Goal: Connect with others: Connect with other users

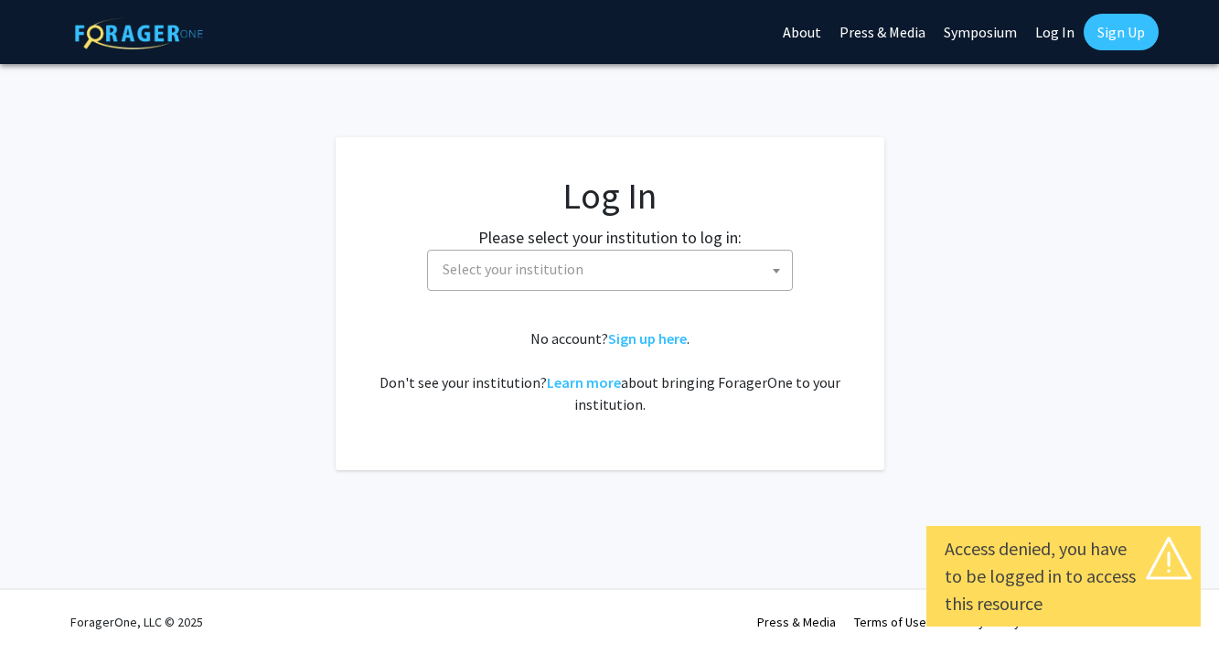
select select
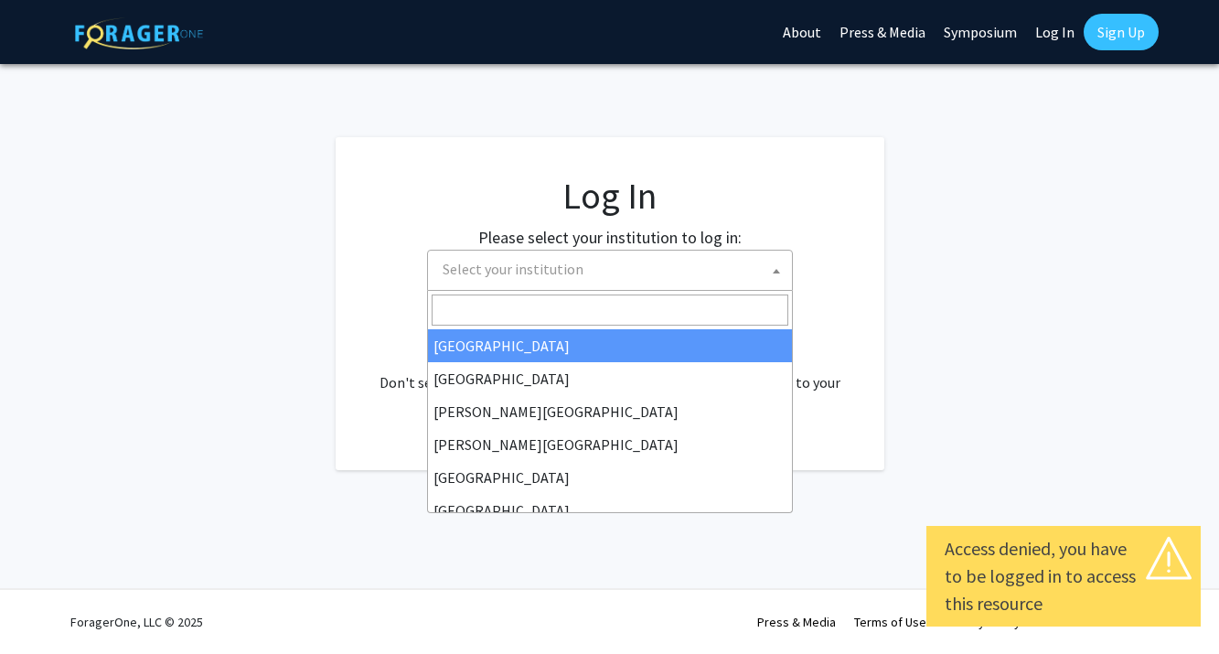
click at [633, 261] on span "Select your institution" at bounding box center [613, 270] width 357 height 38
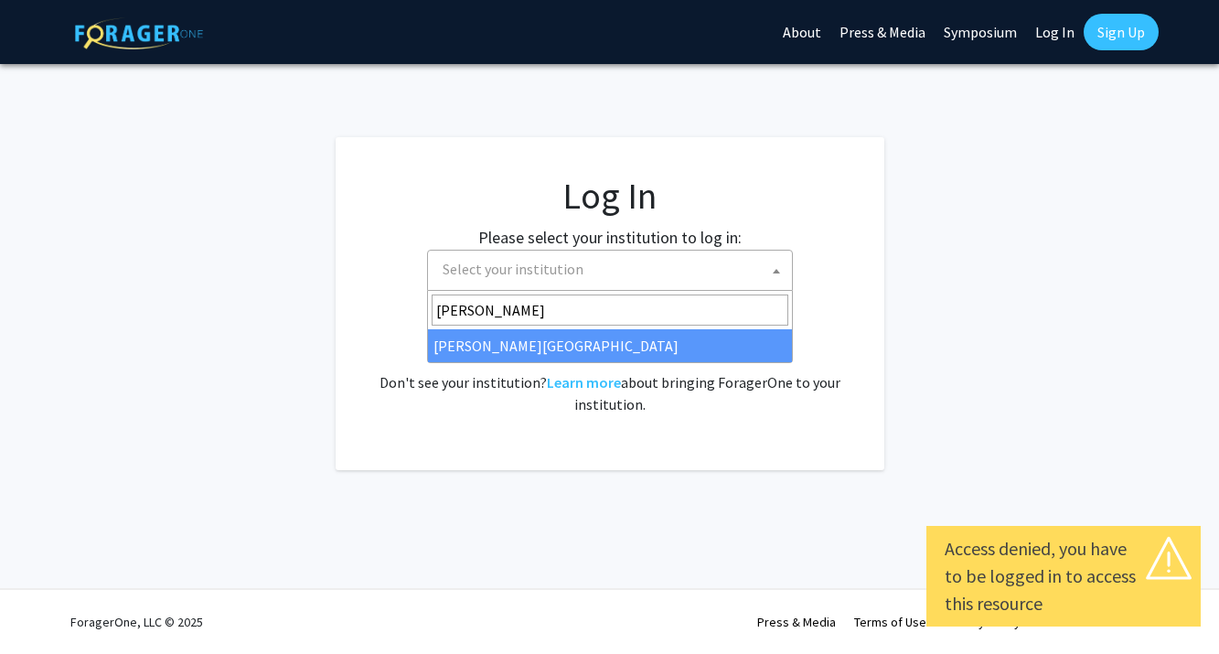
type input "jeff"
select select "24"
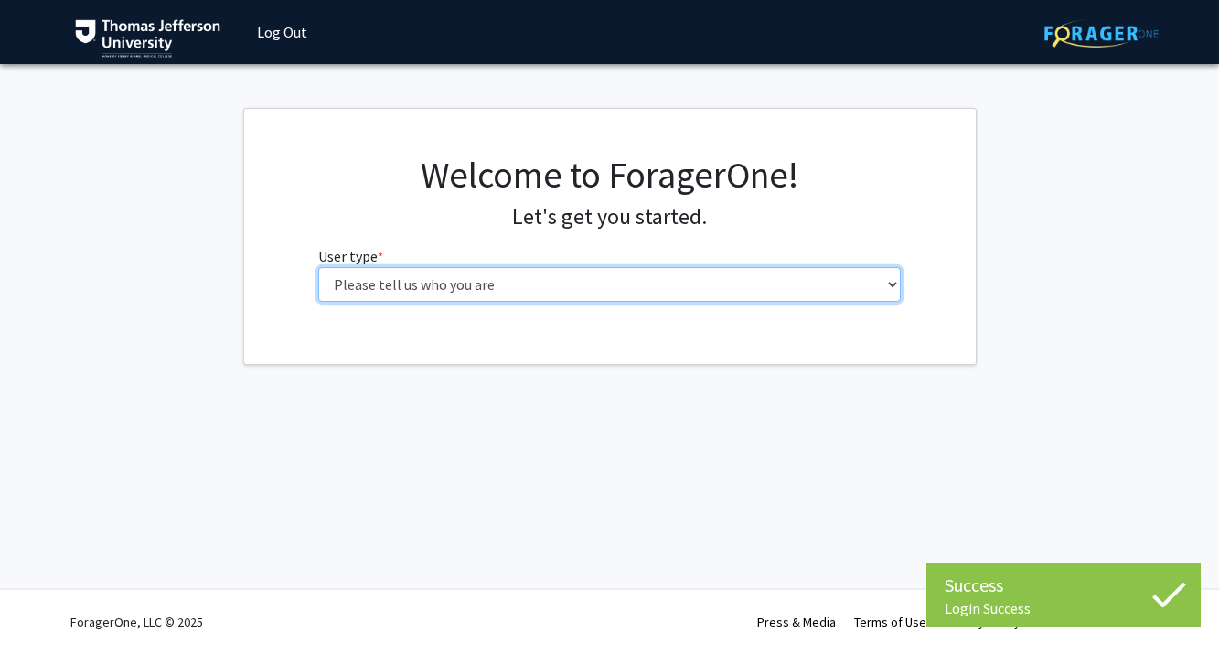
click at [520, 291] on select "Please tell us who you are Undergraduate Student Master's Student Doctoral Cand…" at bounding box center [609, 284] width 583 height 35
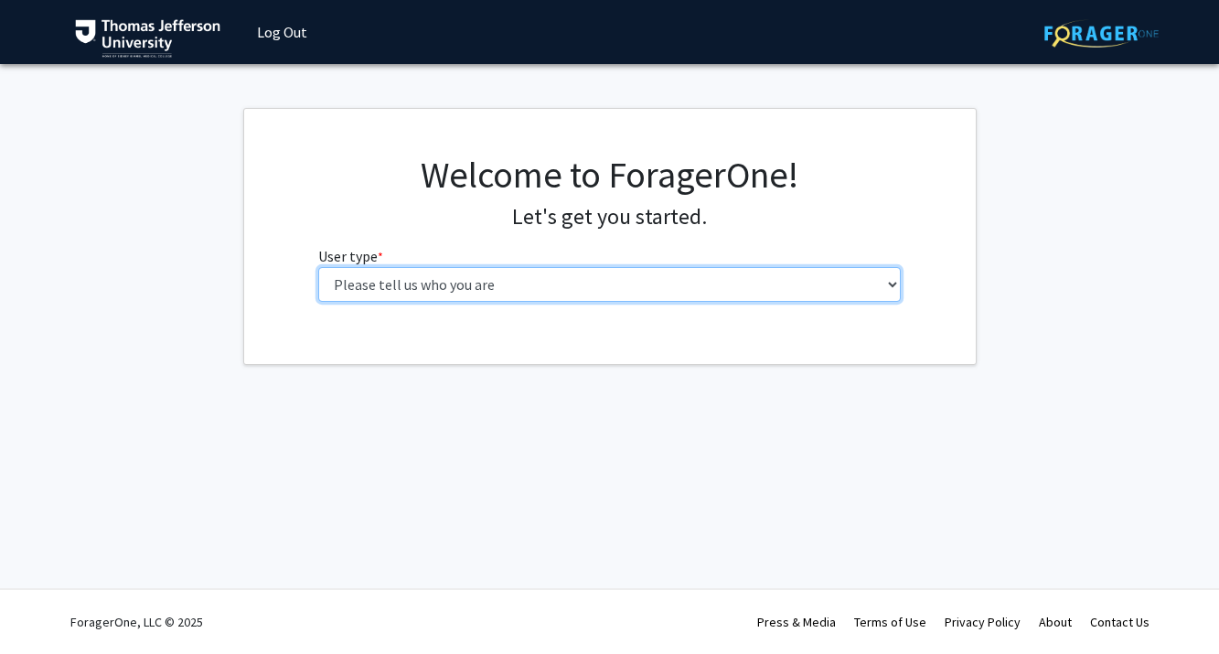
select select "1: undergrad"
click at [318, 267] on select "Please tell us who you are Undergraduate Student Master's Student Doctoral Cand…" at bounding box center [609, 284] width 583 height 35
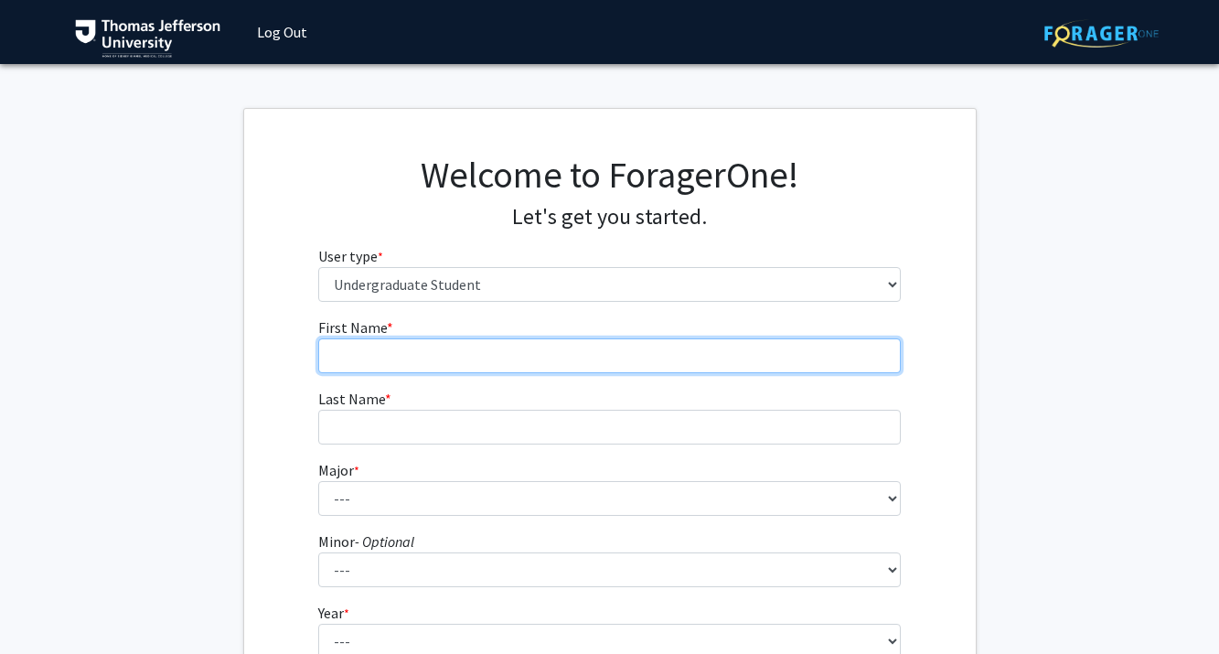
click at [621, 348] on input "First Name * required" at bounding box center [609, 355] width 583 height 35
type input "Lauren"
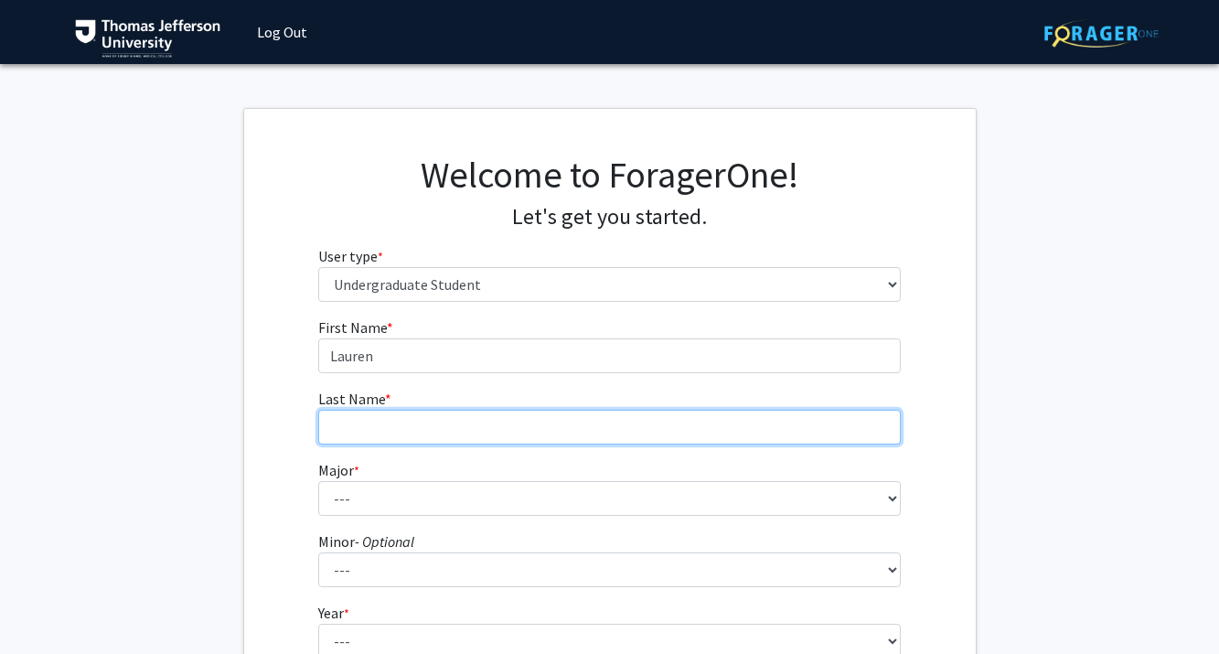
type input "Dice"
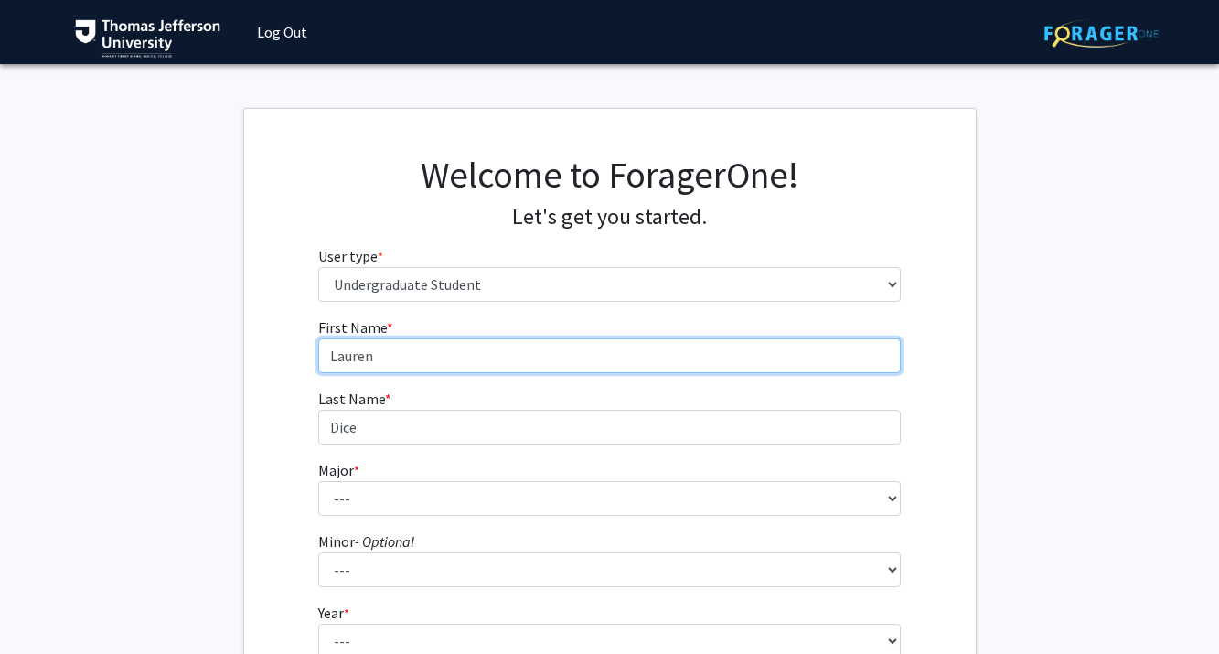
type input "Lauren"
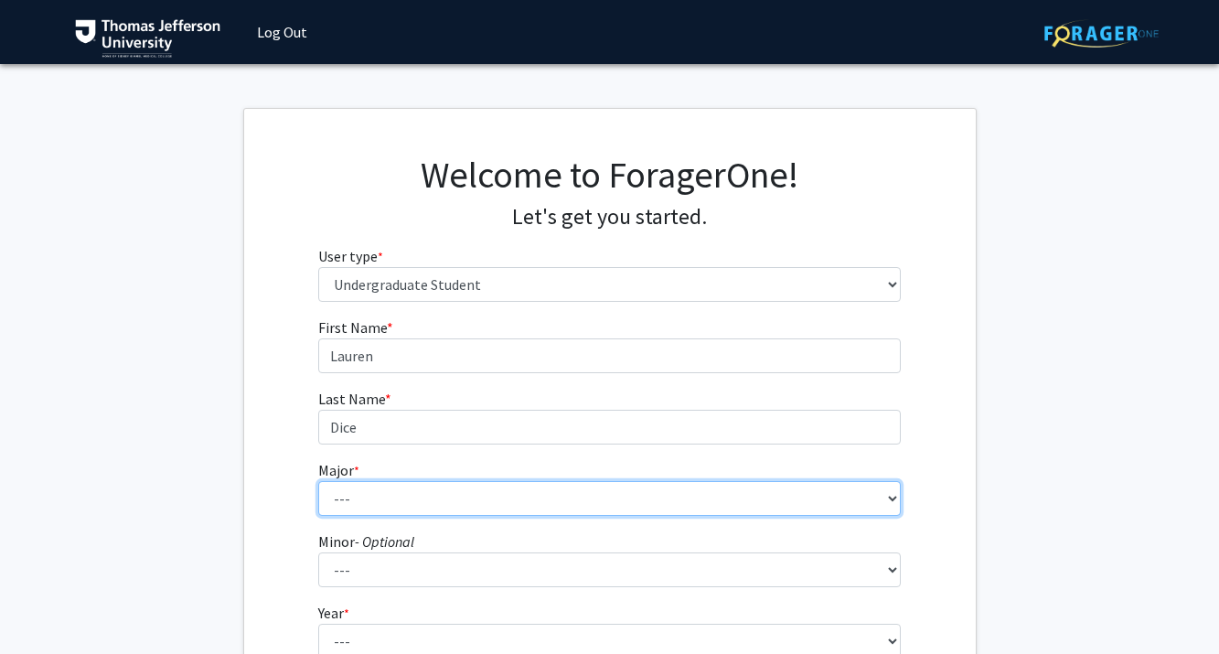
click at [401, 501] on select "--- 4+2 Health Sciences BS/Physician Assistant Studies MS Dual Degree Accelerat…" at bounding box center [609, 498] width 583 height 35
select select "39: 2027"
click at [318, 481] on select "--- 4+2 Health Sciences BS/Physician Assistant Studies MS Dual Degree Accelerat…" at bounding box center [609, 498] width 583 height 35
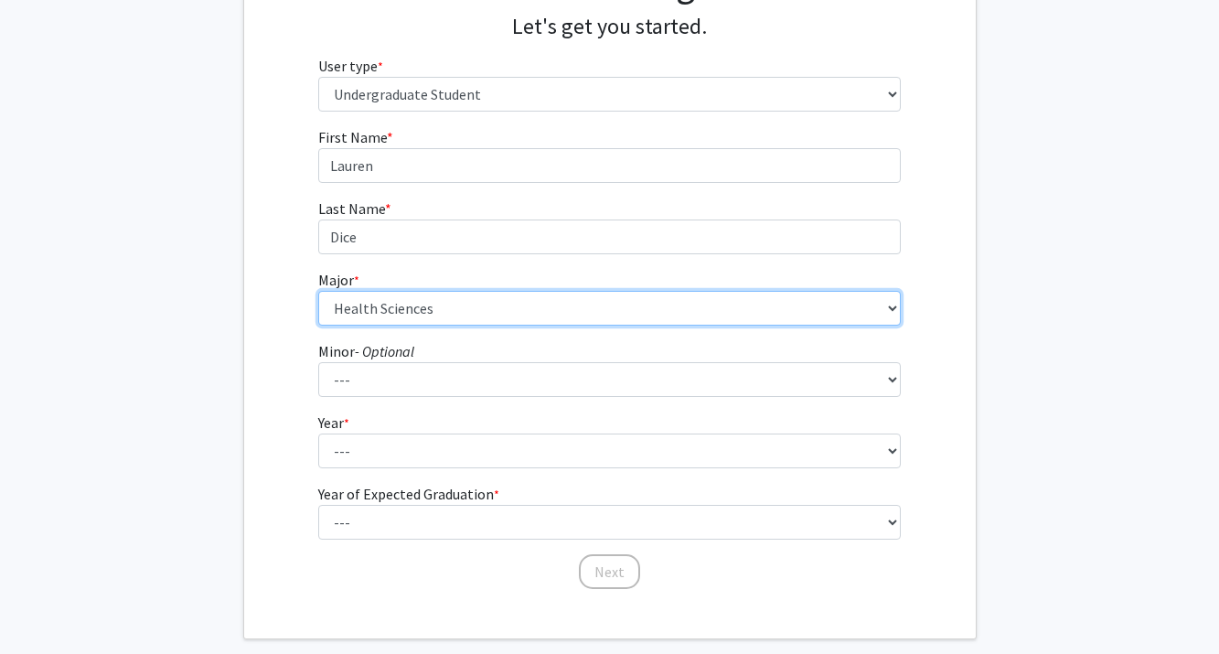
scroll to position [192, 0]
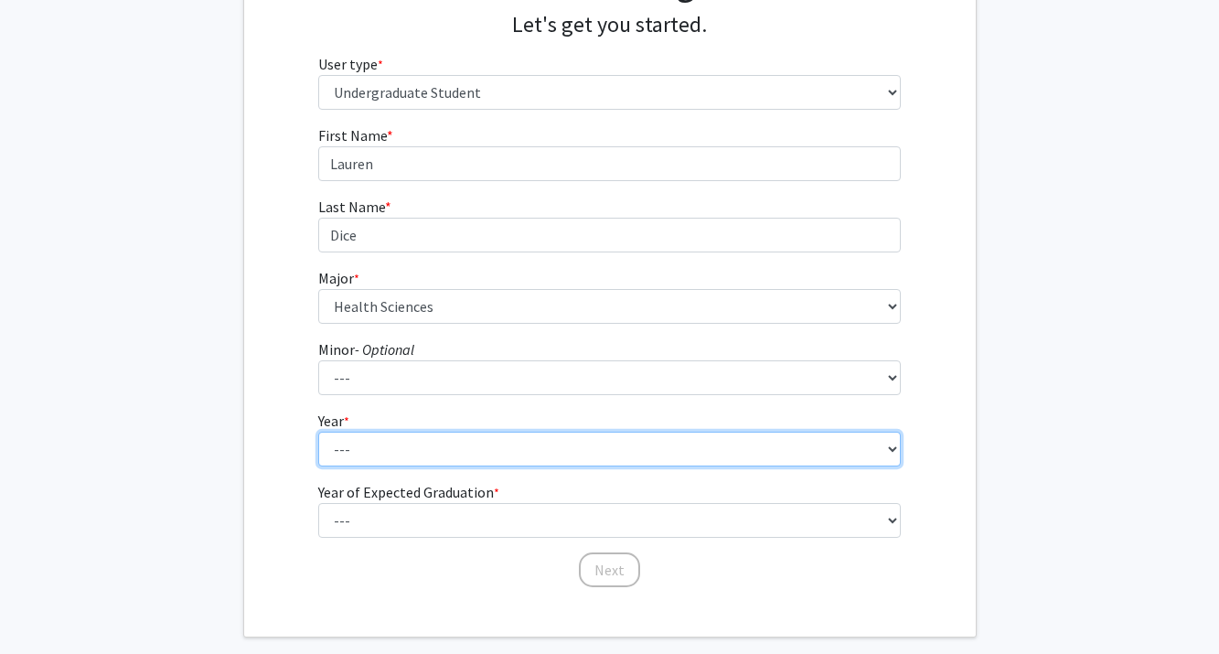
click at [439, 450] on select "--- First-year Sophomore Junior Senior Postbaccalaureate Certificate" at bounding box center [609, 449] width 583 height 35
select select "5: postbaccalaureate_certificate"
click at [318, 432] on select "--- First-year Sophomore Junior Senior Postbaccalaureate Certificate" at bounding box center [609, 449] width 583 height 35
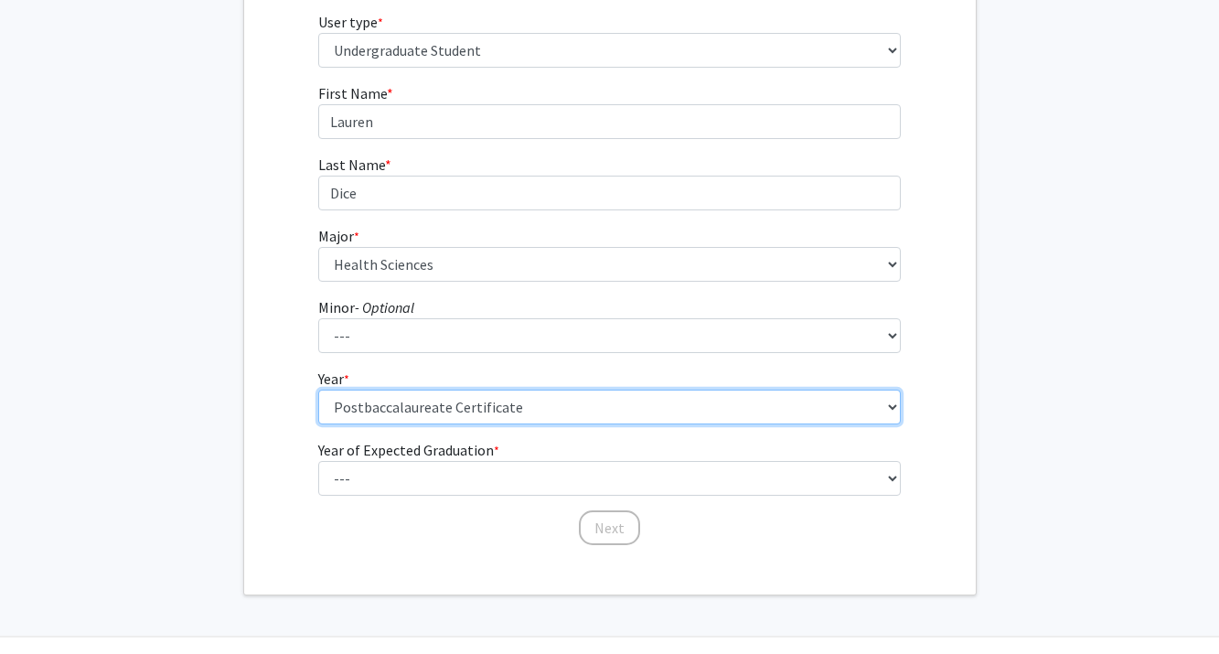
scroll to position [267, 0]
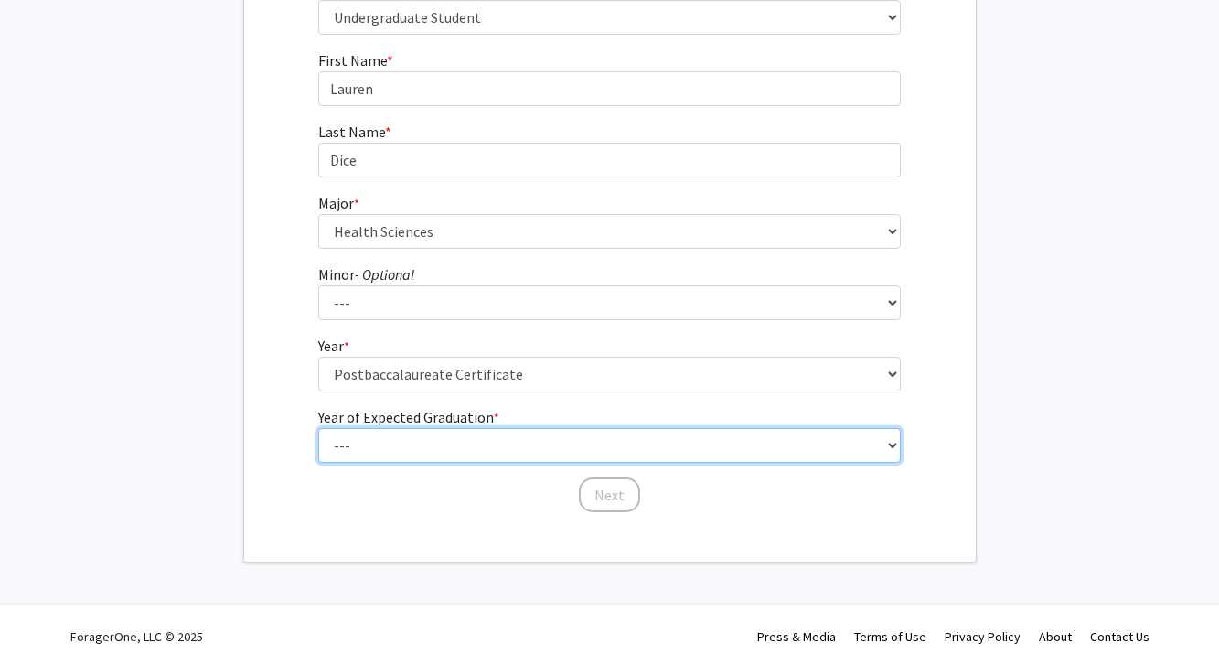
click at [421, 449] on select "--- 2025 2026 2027 2028 2029 2030 2031 2032 2033 2034" at bounding box center [609, 445] width 583 height 35
select select "3: 2027"
click at [318, 428] on select "--- 2025 2026 2027 2028 2029 2030 2031 2032 2033 2034" at bounding box center [609, 445] width 583 height 35
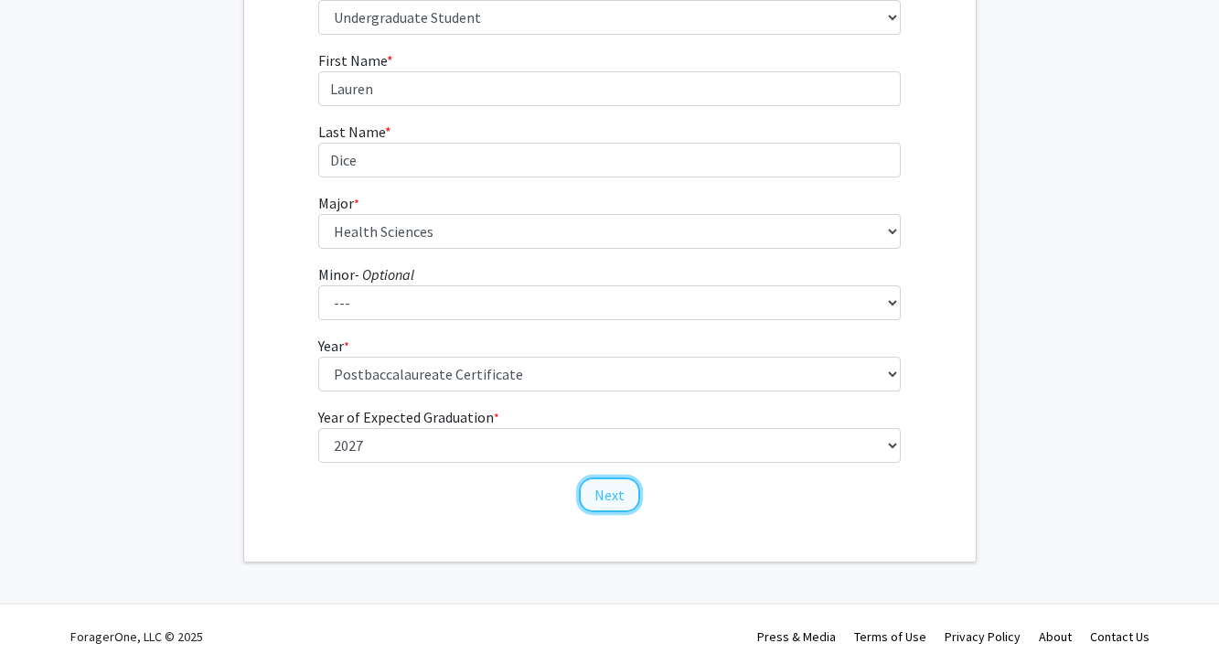
click at [610, 497] on button "Next" at bounding box center [609, 494] width 61 height 35
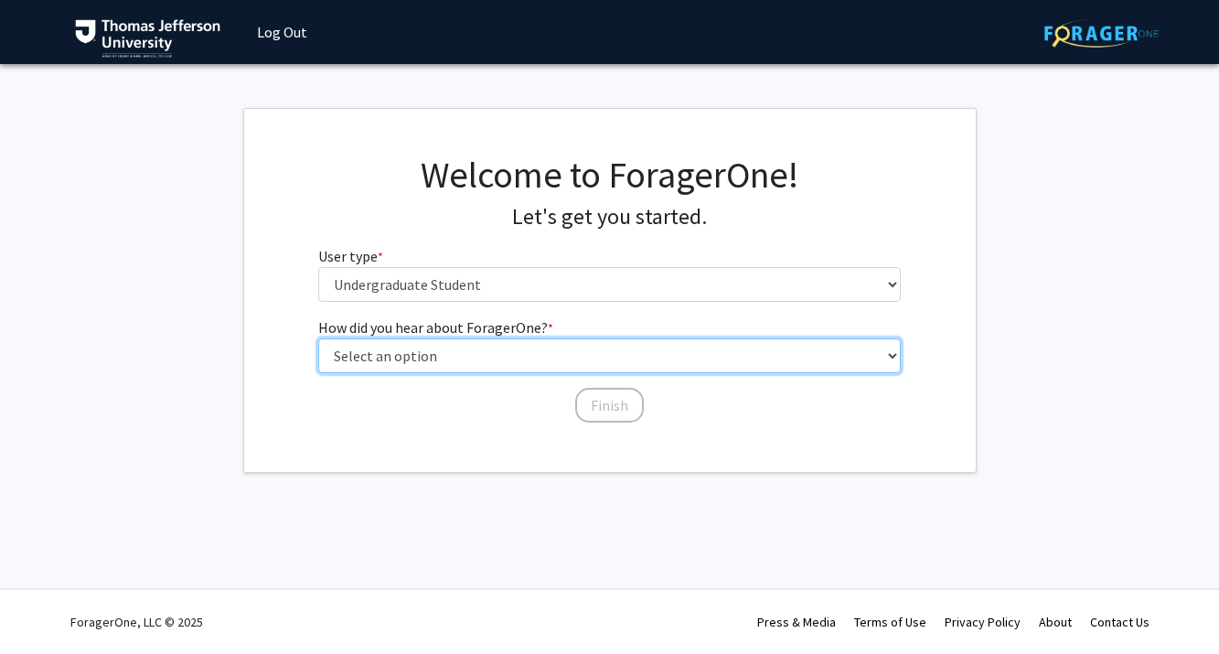
click at [440, 355] on select "Select an option Peer/student recommendation Faculty/staff recommendation Unive…" at bounding box center [609, 355] width 583 height 35
select select "1: peer_recommendation"
click at [318, 338] on select "Select an option Peer/student recommendation Faculty/staff recommendation Unive…" at bounding box center [609, 355] width 583 height 35
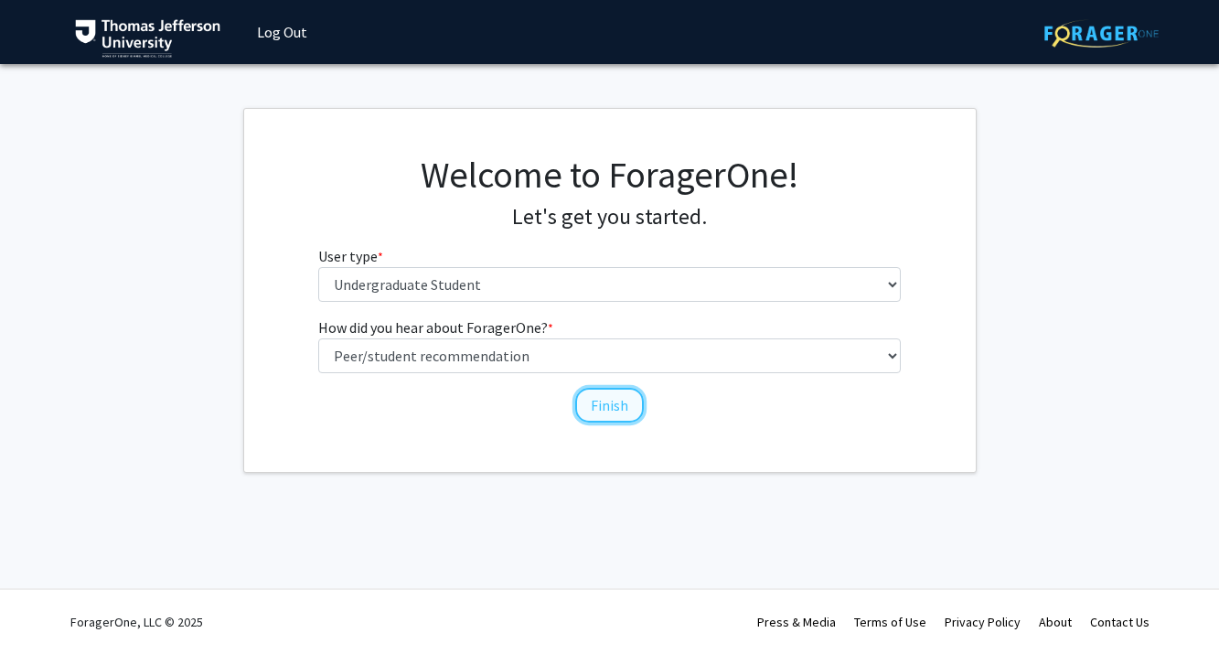
click at [614, 403] on button "Finish" at bounding box center [609, 405] width 69 height 35
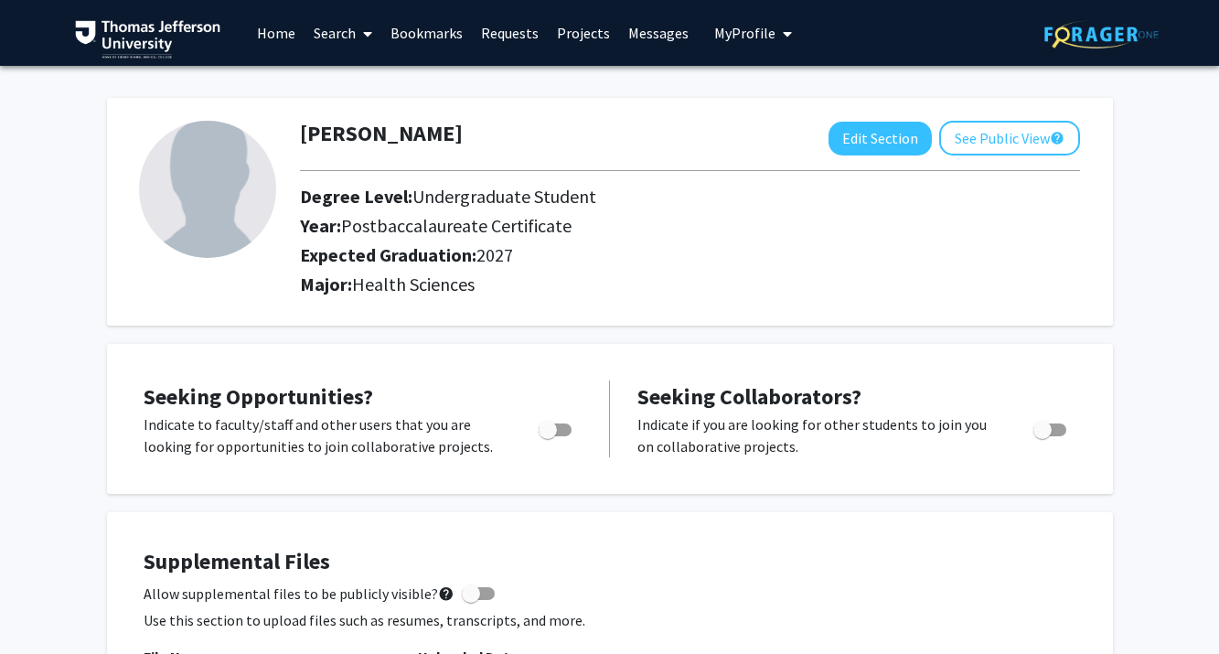
click at [343, 32] on link "Search" at bounding box center [343, 33] width 77 height 64
click at [279, 25] on link "Home" at bounding box center [276, 33] width 57 height 64
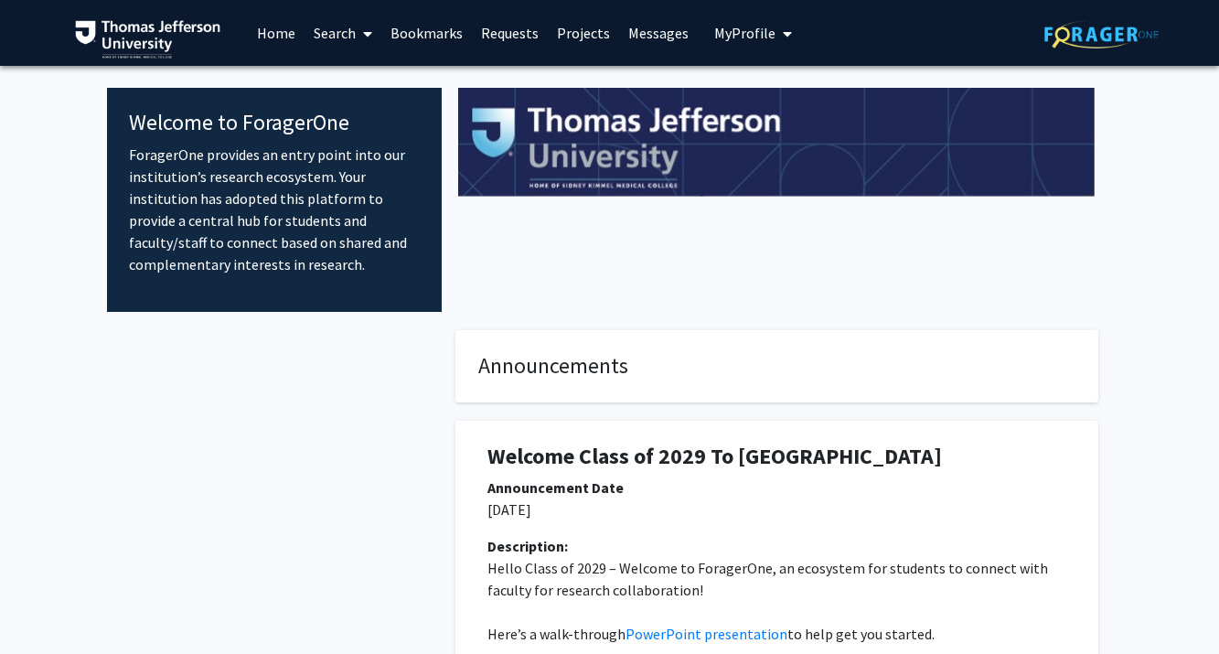
click at [719, 33] on span "My Profile" at bounding box center [744, 33] width 61 height 18
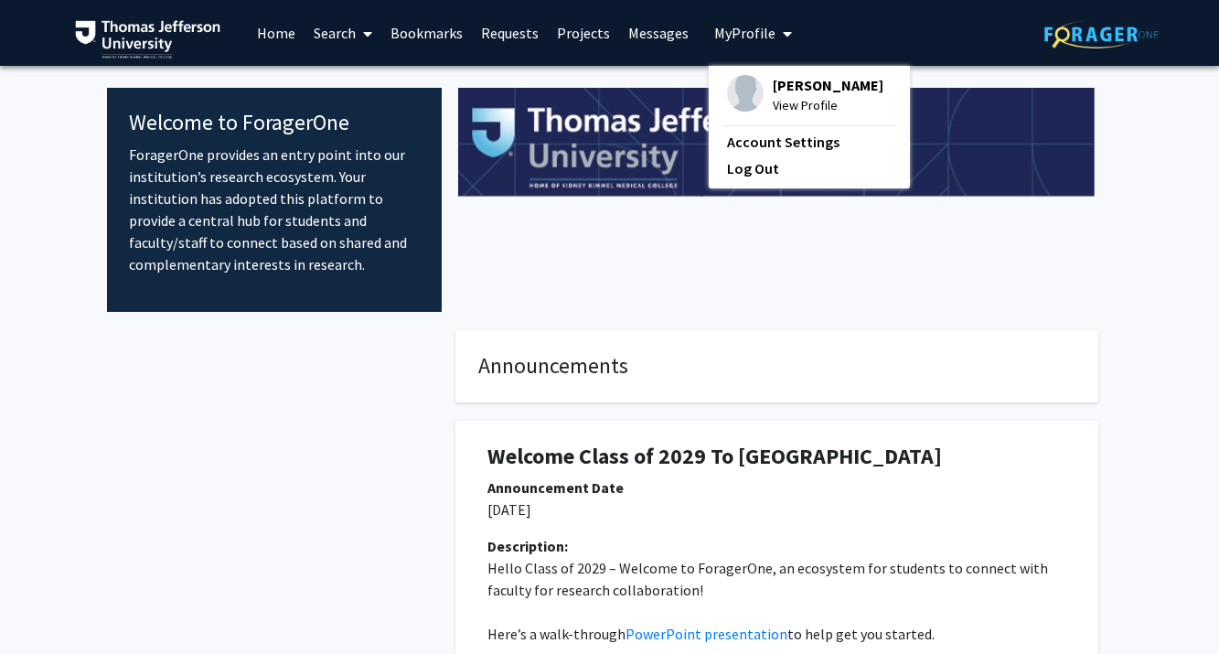
click at [773, 95] on span "View Profile" at bounding box center [828, 105] width 111 height 20
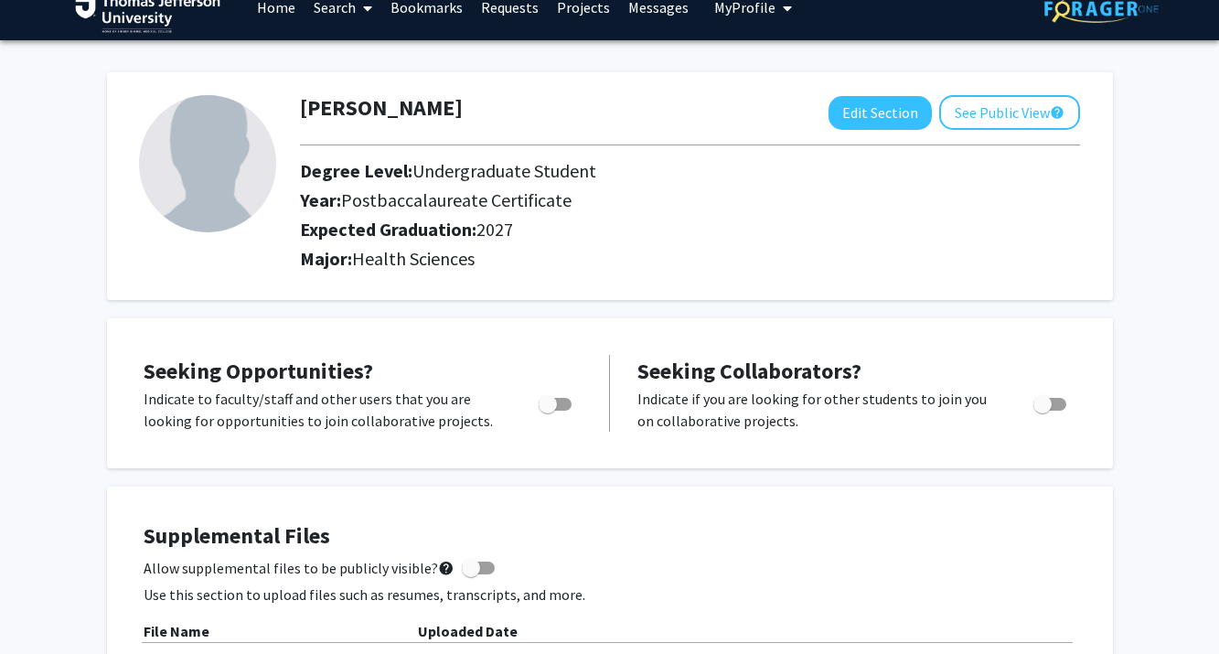
scroll to position [33, 0]
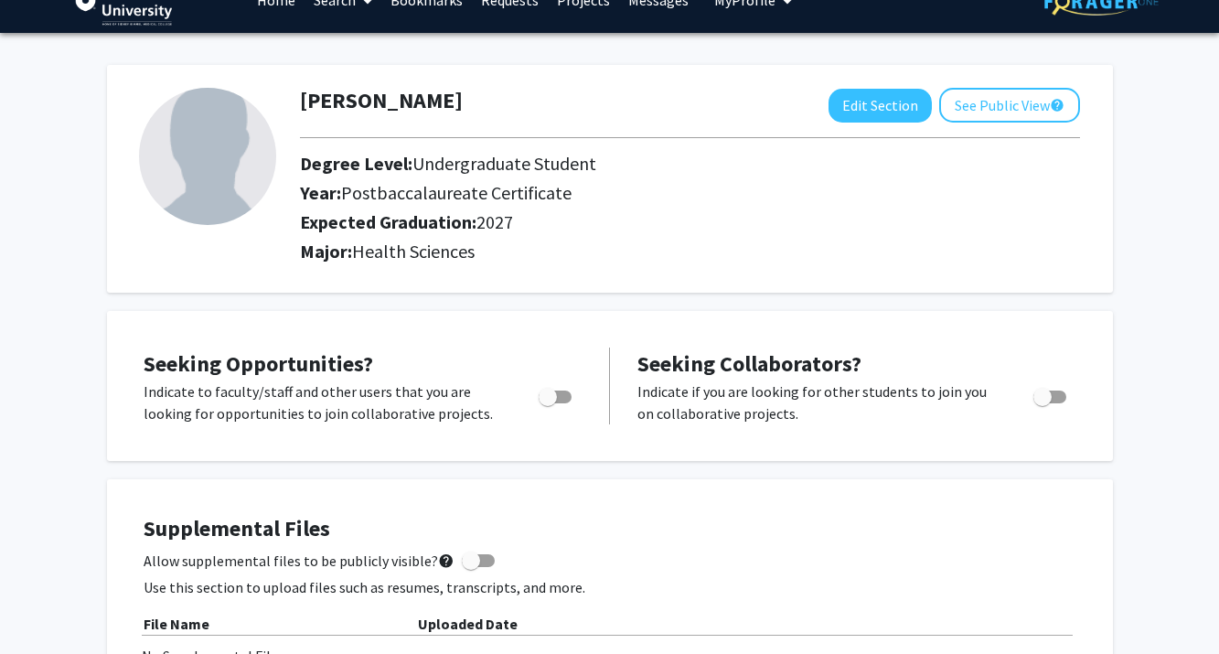
click at [550, 400] on span "Toggle" at bounding box center [548, 397] width 18 height 18
click at [548, 403] on input "Are you actively seeking opportunities?" at bounding box center [547, 403] width 1 height 1
checkbox input "true"
click at [1043, 397] on span "Toggle" at bounding box center [1043, 397] width 18 height 18
click at [1043, 403] on input "Would you like to receive other student requests to work with you?" at bounding box center [1042, 403] width 1 height 1
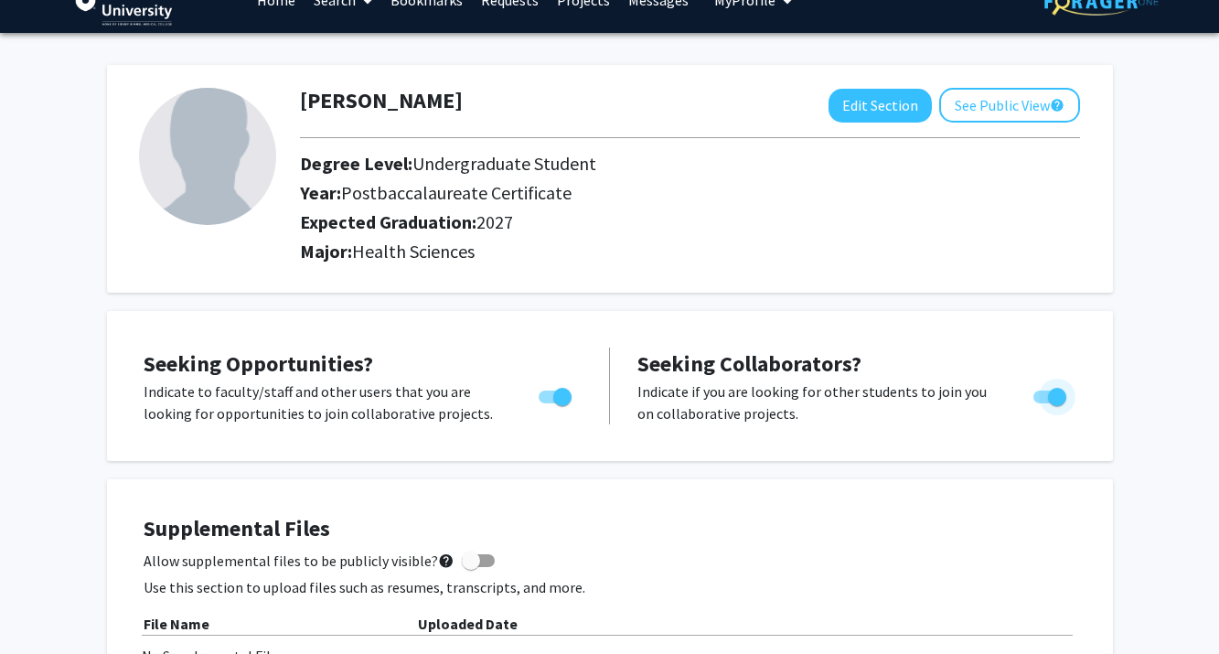
click at [1043, 397] on span "Toggle" at bounding box center [1050, 397] width 33 height 13
click at [1043, 403] on input "Would you like to receive other student requests to work with you?" at bounding box center [1042, 403] width 1 height 1
checkbox input "false"
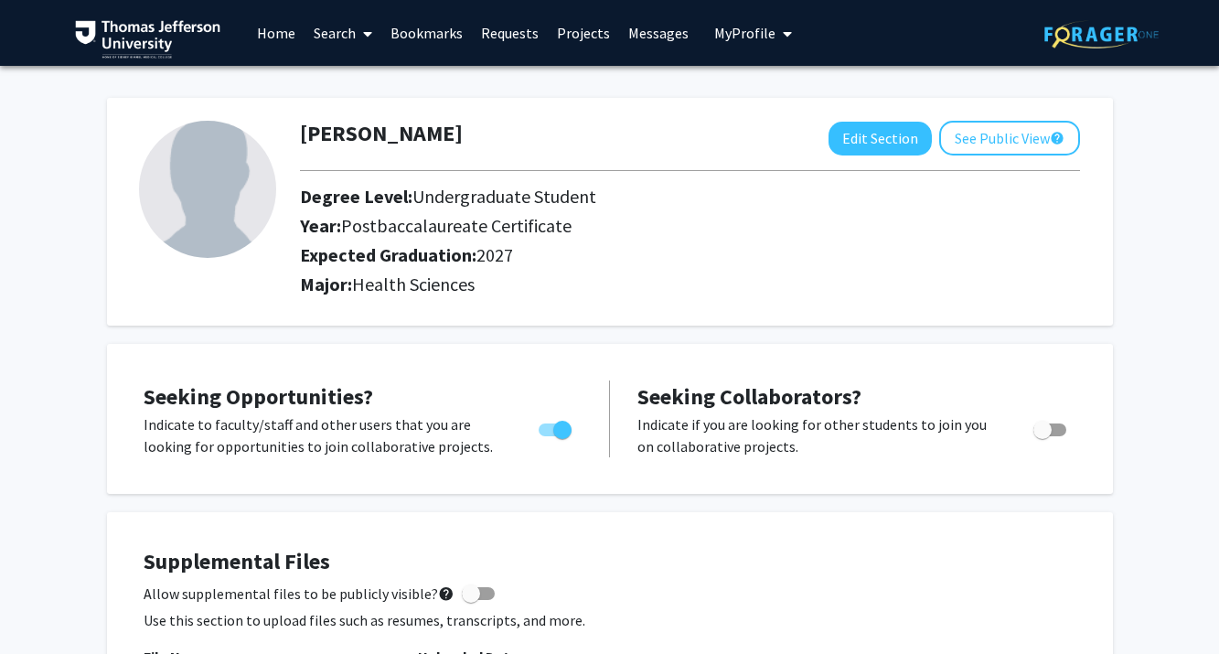
click at [327, 26] on link "Search" at bounding box center [343, 33] width 77 height 64
click at [356, 75] on span "Faculty/Staff" at bounding box center [372, 84] width 134 height 37
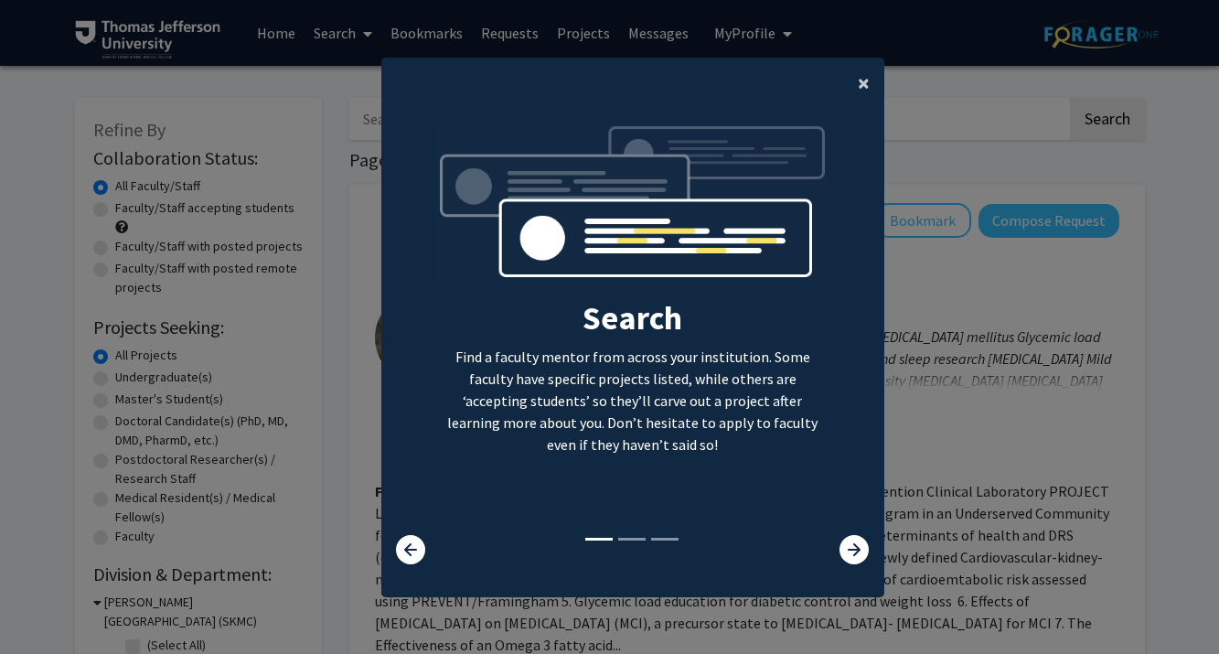
click at [859, 80] on span "×" at bounding box center [864, 83] width 12 height 28
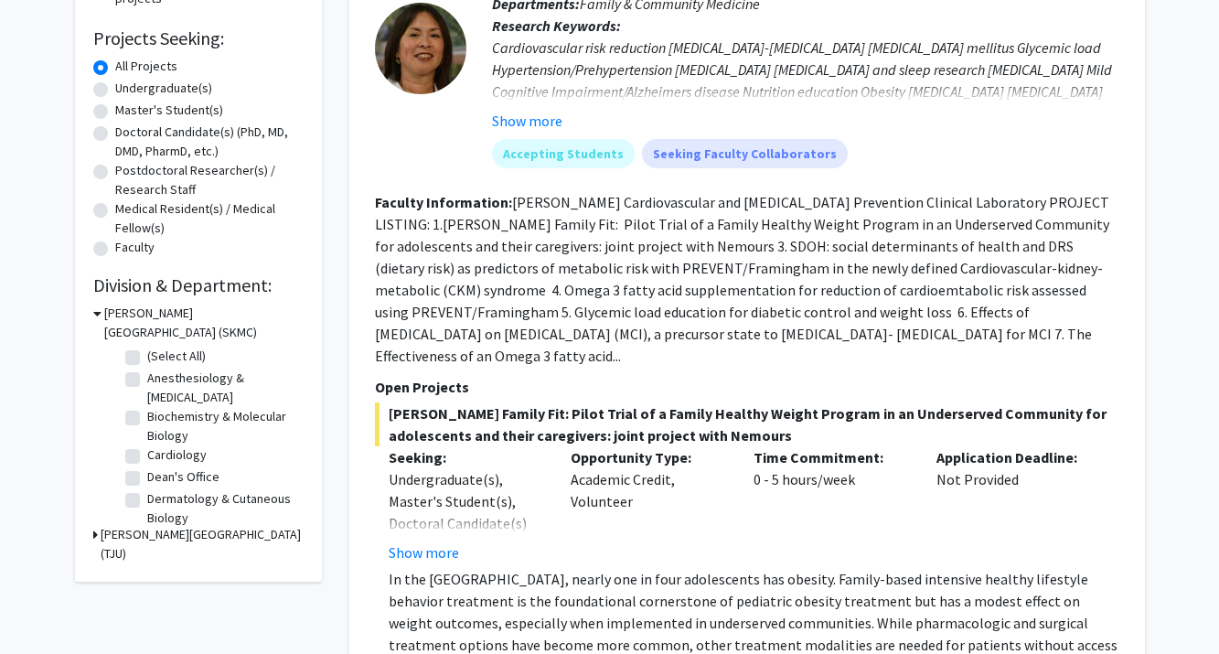
scroll to position [321, 0]
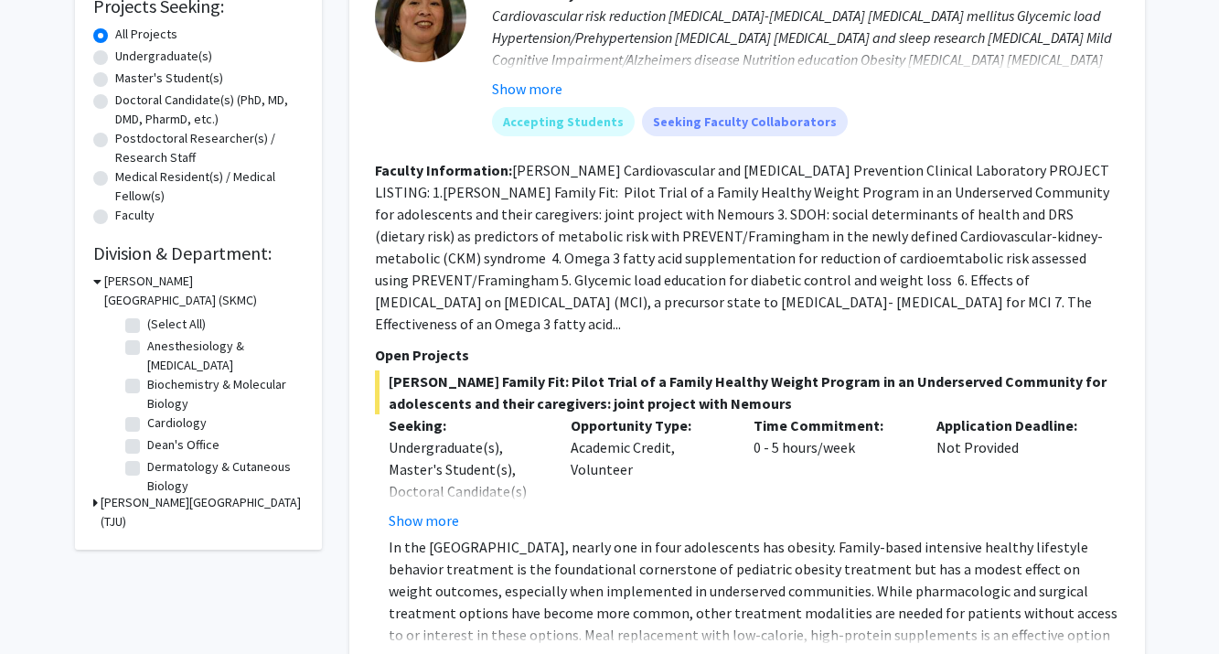
click at [147, 348] on label "Anesthesiology & [MEDICAL_DATA]" at bounding box center [223, 356] width 152 height 38
click at [147, 348] on input "Anesthesiology & [MEDICAL_DATA]" at bounding box center [153, 343] width 12 height 12
checkbox input "true"
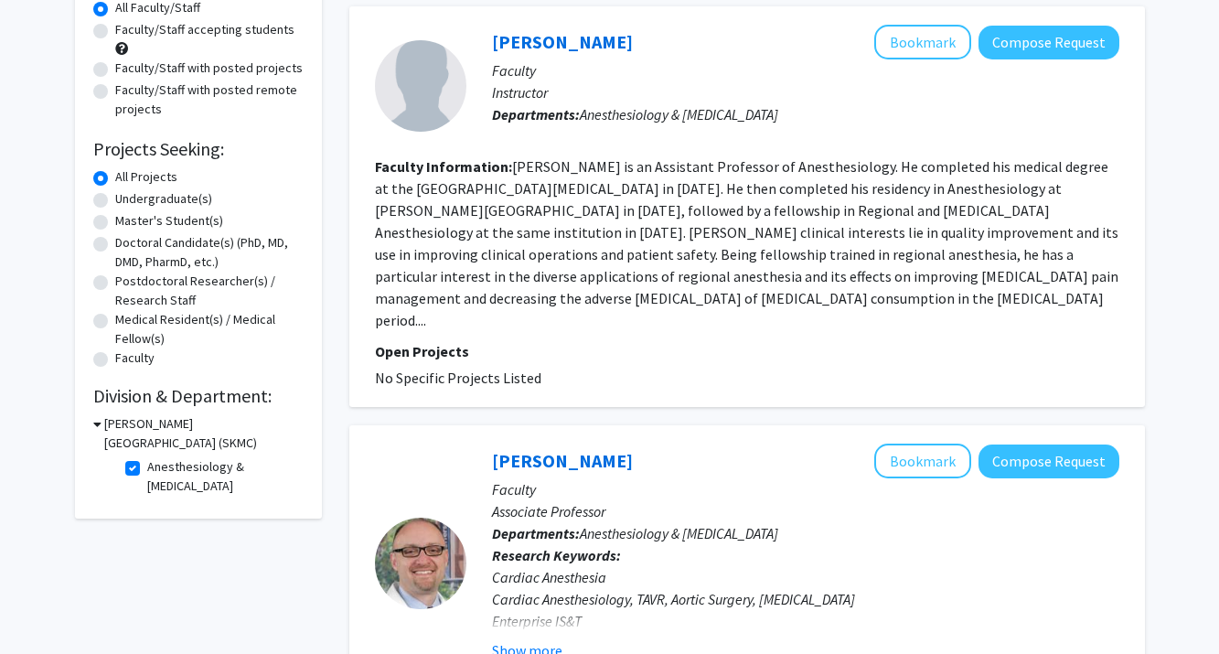
scroll to position [189, 0]
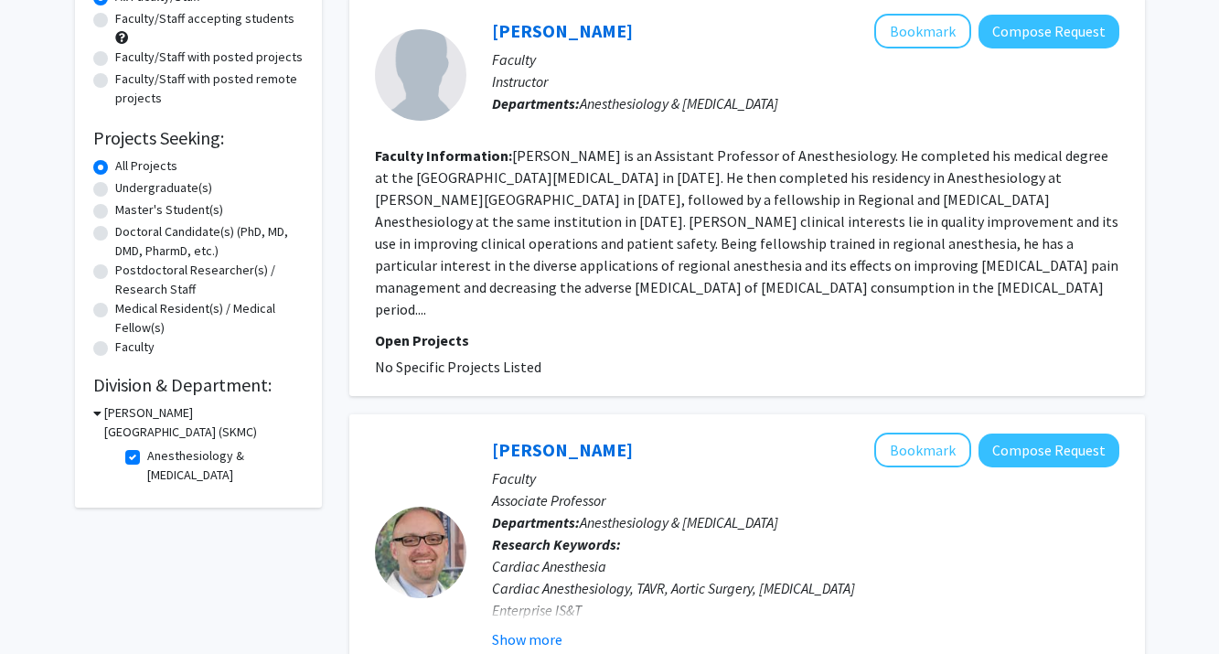
click at [104, 413] on h3 "[PERSON_NAME][GEOGRAPHIC_DATA] (SKMC)" at bounding box center [203, 422] width 199 height 38
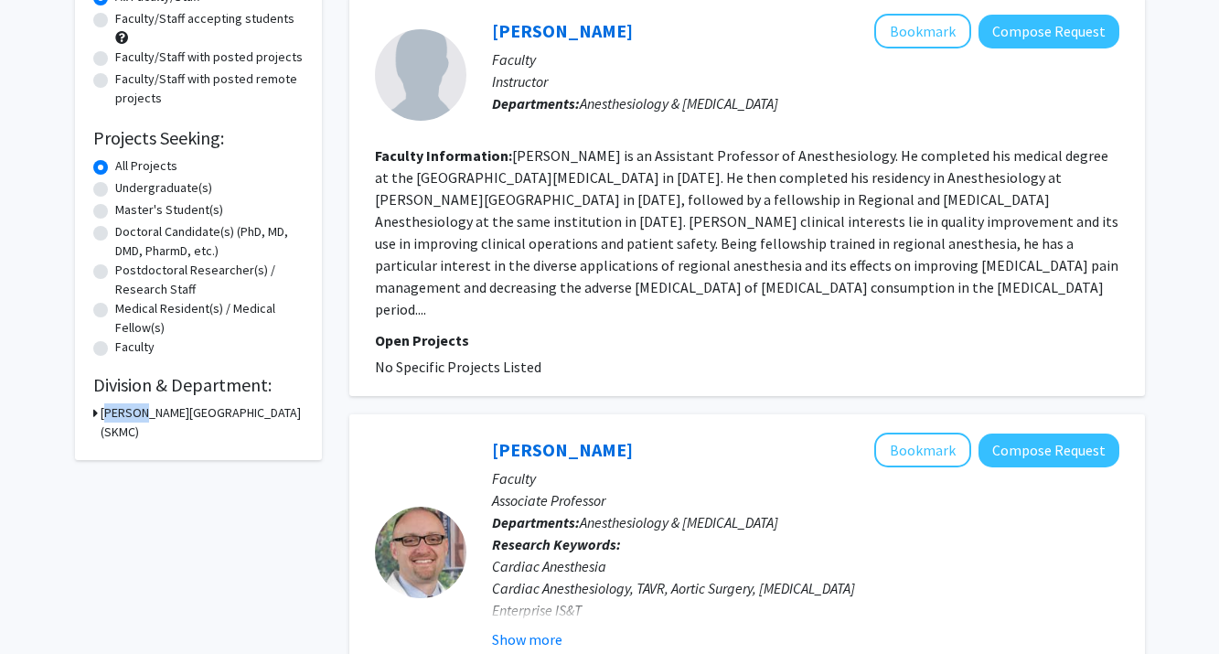
click at [104, 413] on h3 "[PERSON_NAME][GEOGRAPHIC_DATA] (SKMC)" at bounding box center [202, 422] width 203 height 38
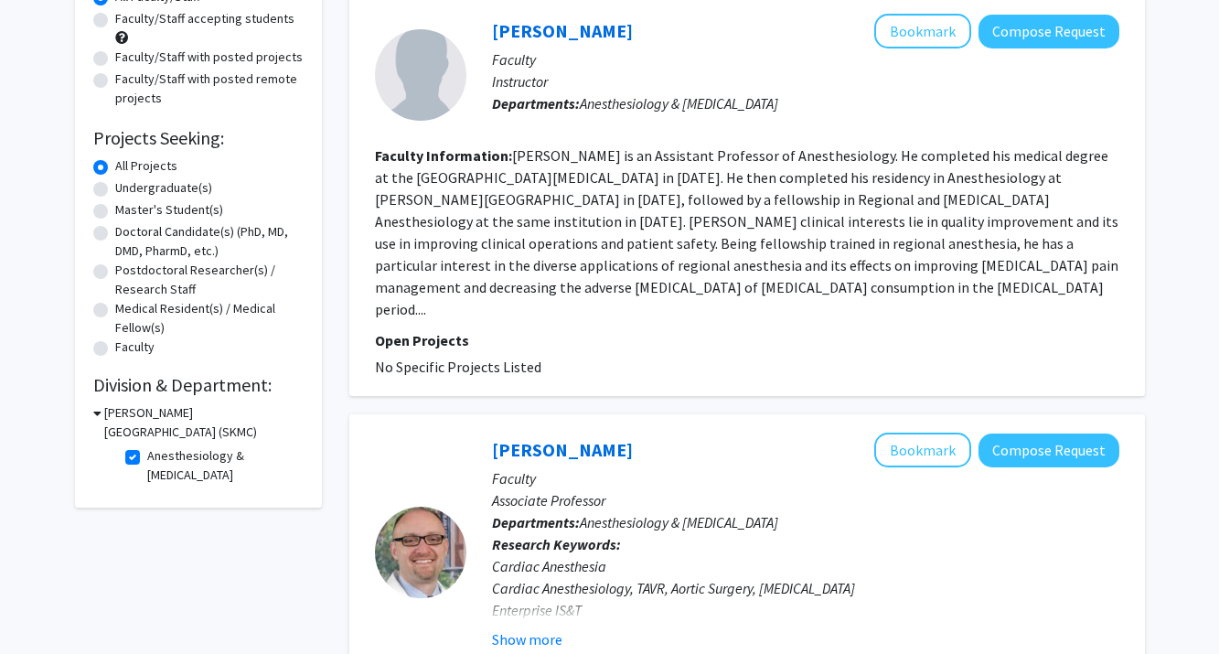
click at [147, 460] on label "Anesthesiology & [MEDICAL_DATA]" at bounding box center [223, 465] width 152 height 38
click at [147, 458] on input "Anesthesiology & [MEDICAL_DATA]" at bounding box center [153, 452] width 12 height 12
checkbox input "false"
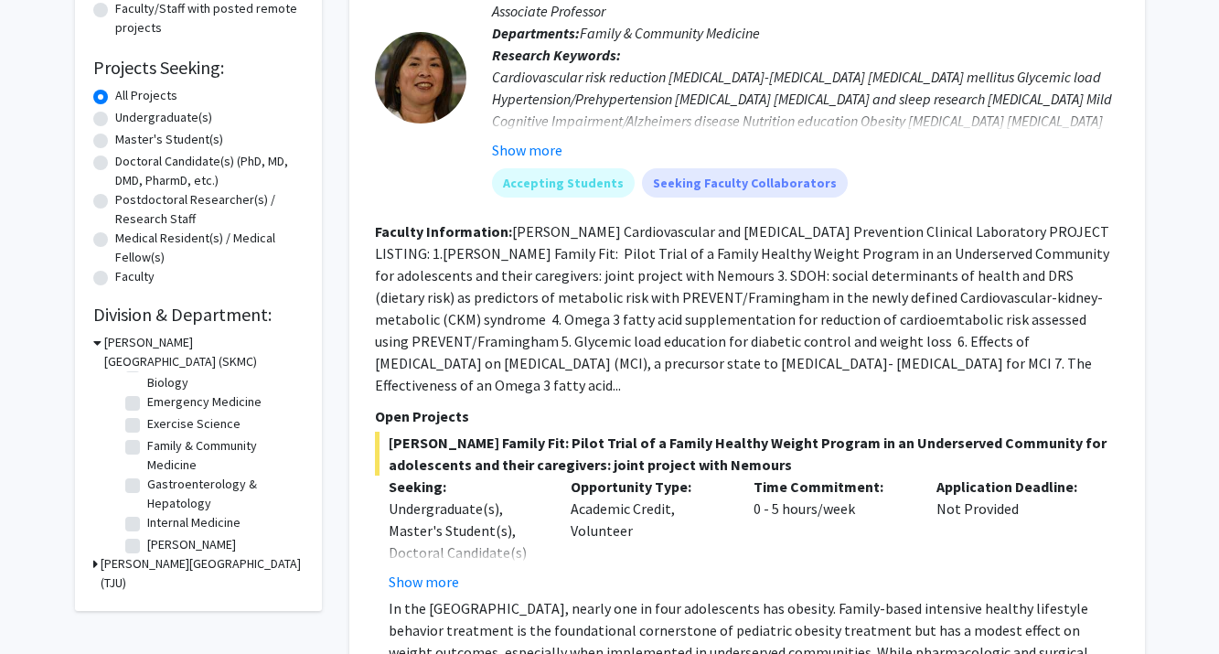
scroll to position [157, 0]
click at [144, 406] on fg-checkbox "Emergency Medicine Emergency Medicine" at bounding box center [212, 411] width 174 height 22
click at [147, 406] on label "Emergency Medicine" at bounding box center [204, 409] width 114 height 19
click at [147, 406] on input "Emergency Medicine" at bounding box center [153, 406] width 12 height 12
checkbox input "true"
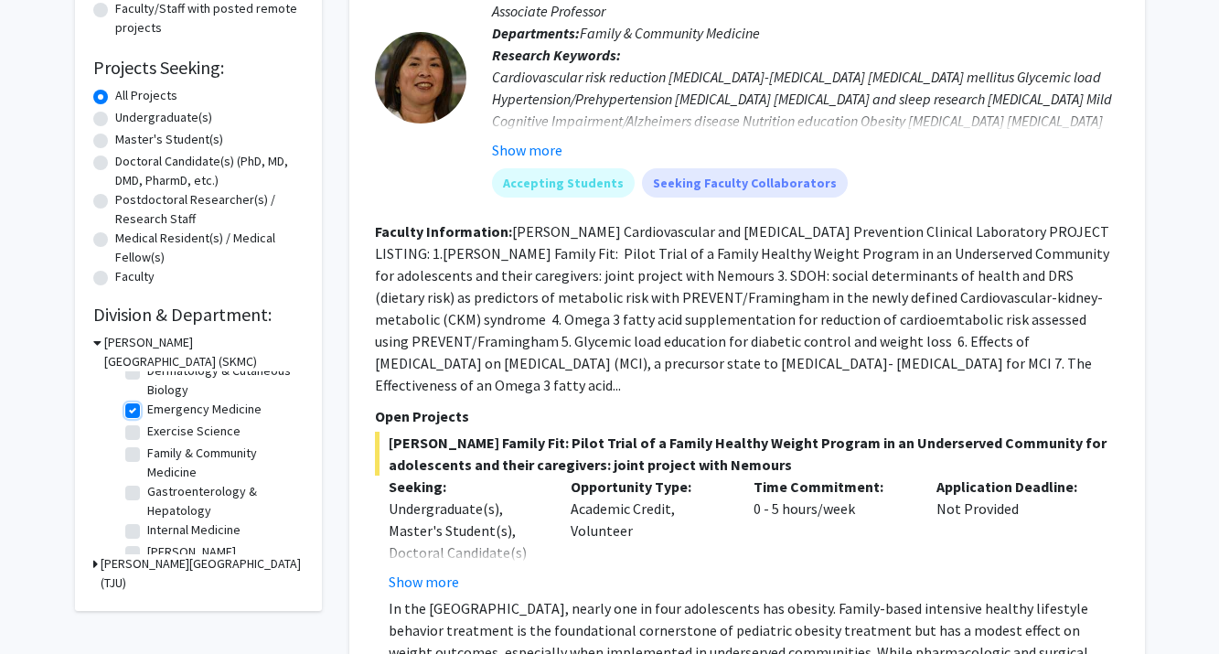
checkbox input "true"
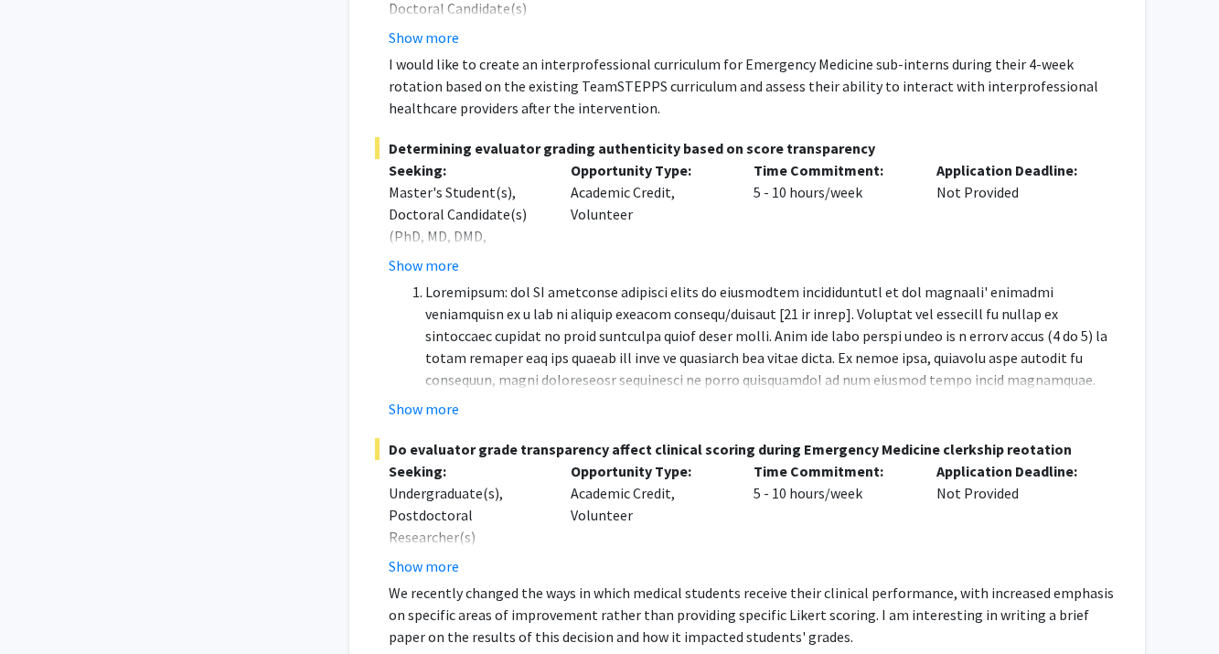
scroll to position [814, 0]
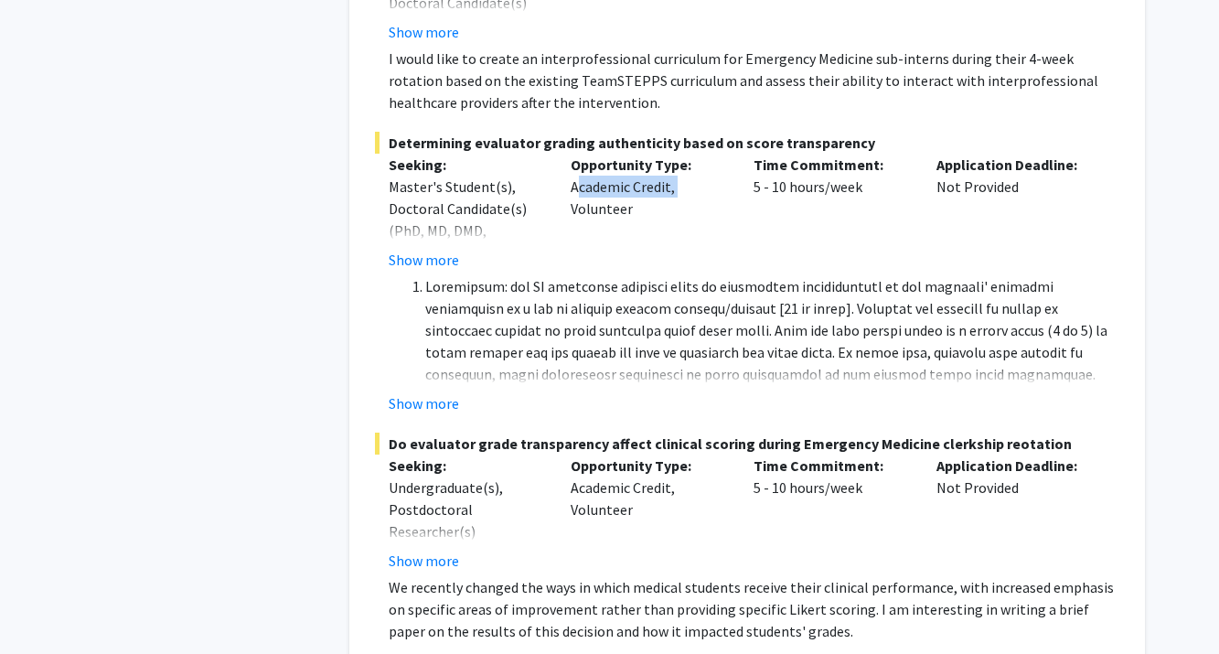
drag, startPoint x: 569, startPoint y: 164, endPoint x: 673, endPoint y: 173, distance: 104.7
click at [673, 173] on div "Opportunity Type: Academic Credit, Volunteer" at bounding box center [648, 212] width 183 height 117
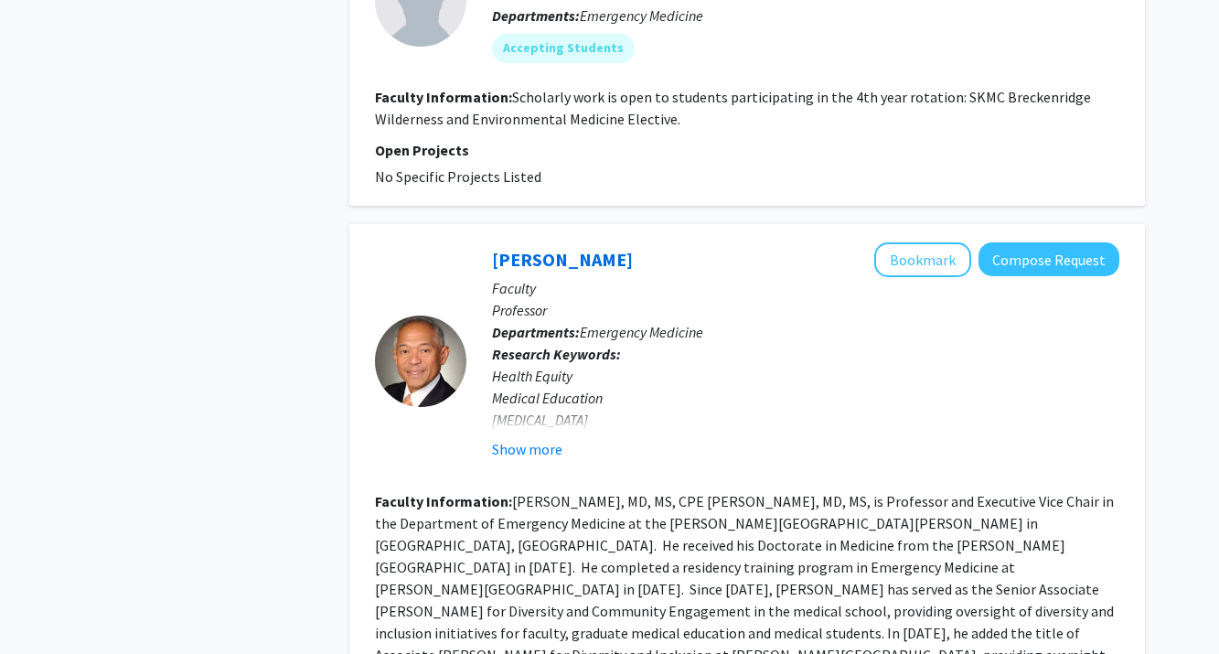
scroll to position [4253, 0]
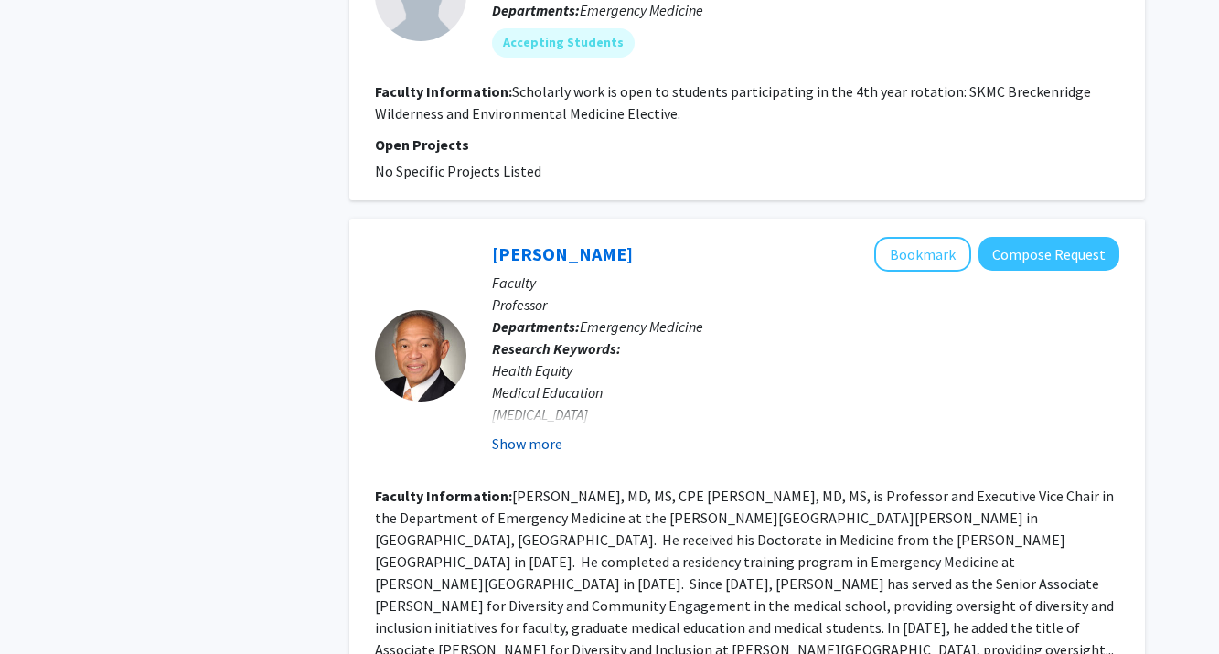
click at [543, 433] on button "Show more" at bounding box center [527, 444] width 70 height 22
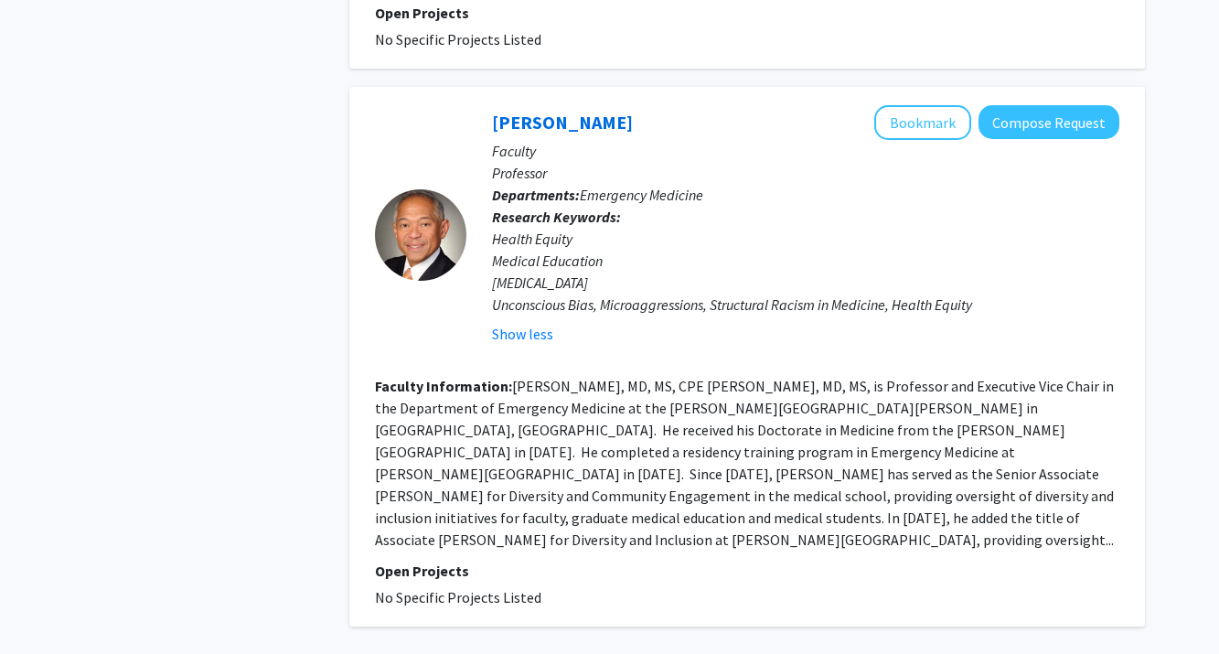
scroll to position [4516, 0]
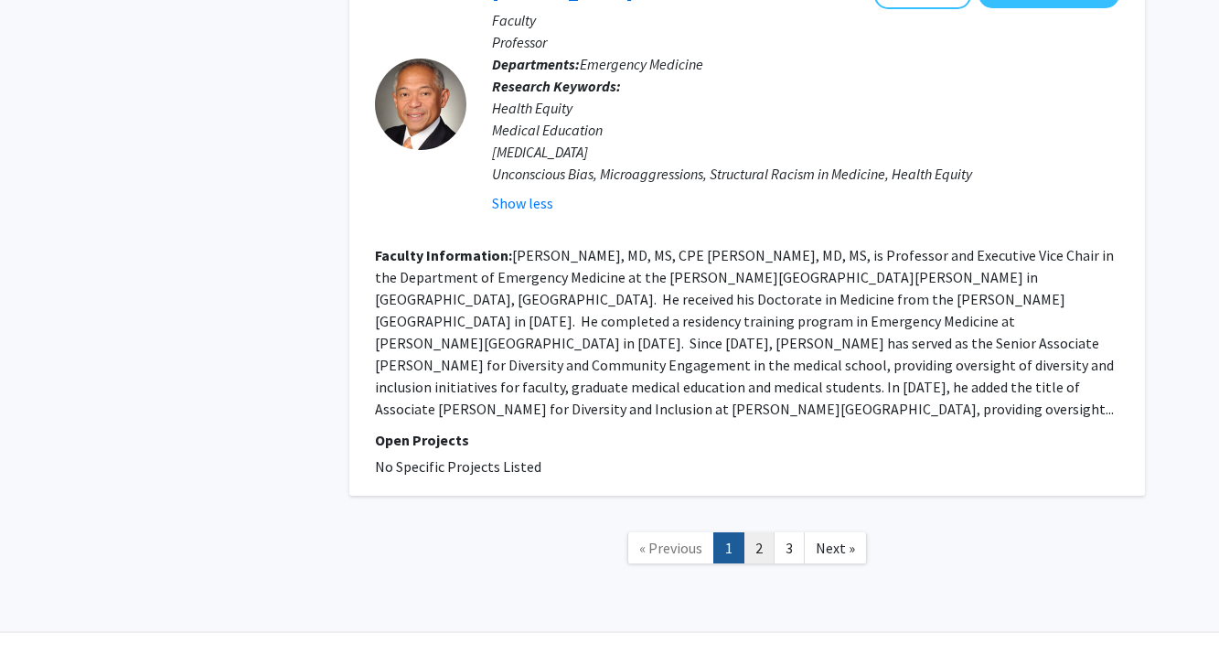
click at [755, 532] on link "2" at bounding box center [759, 548] width 31 height 32
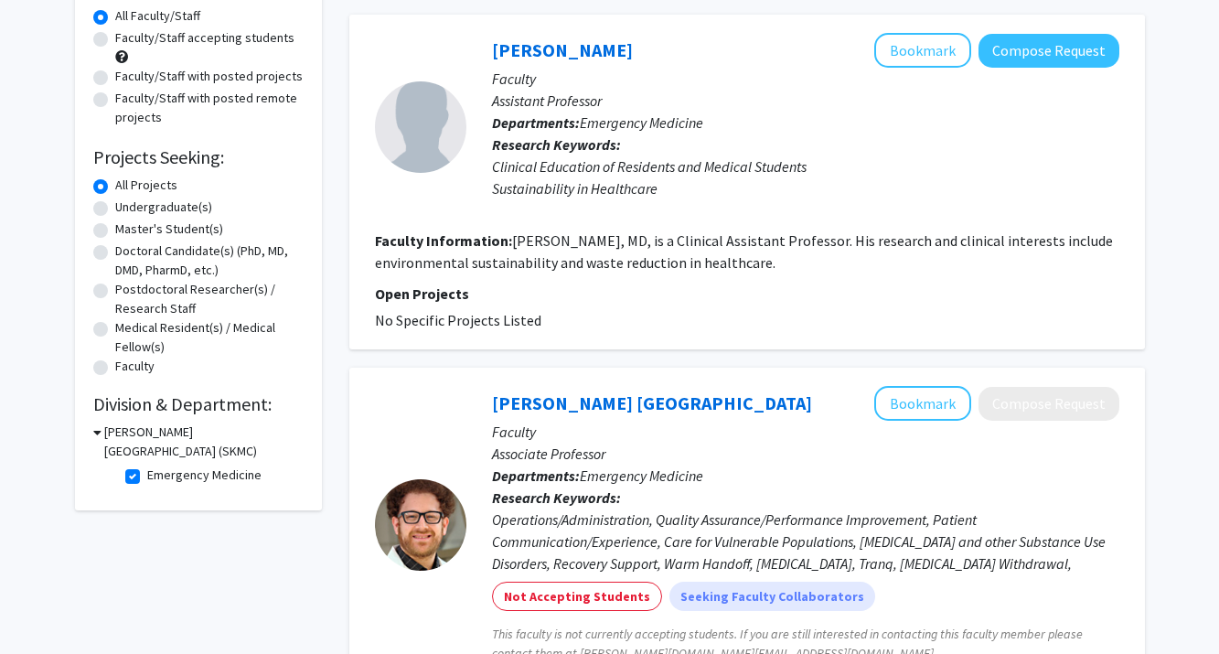
scroll to position [172, 0]
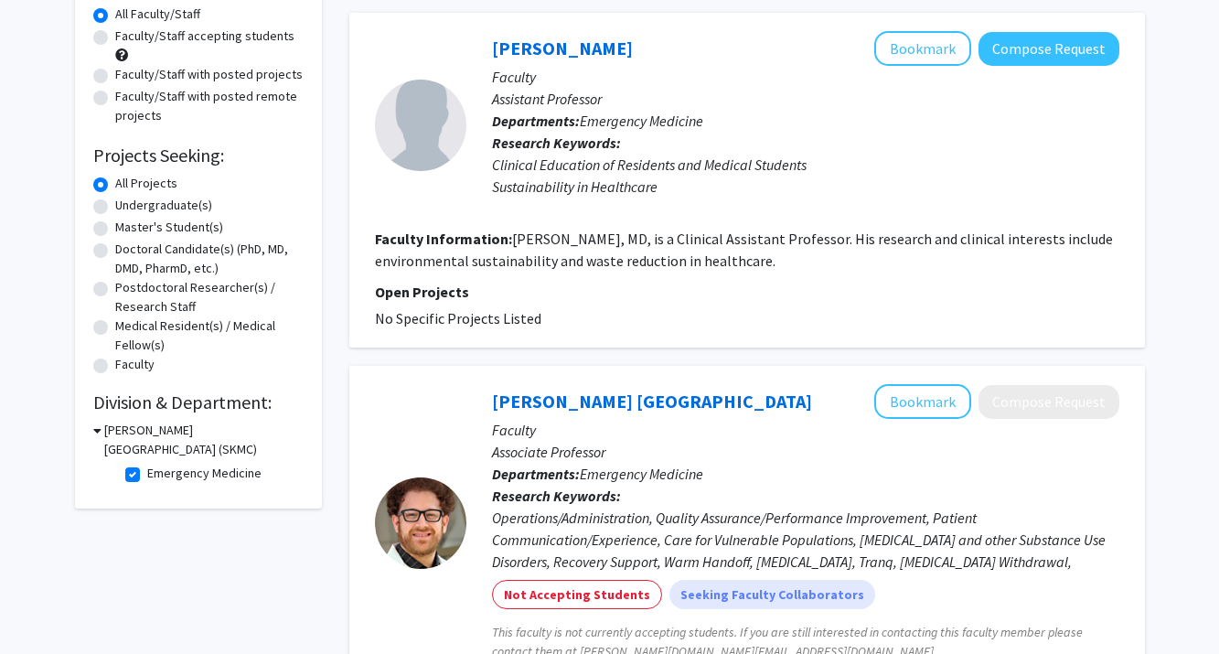
click at [147, 473] on label "Emergency Medicine" at bounding box center [204, 473] width 114 height 19
click at [147, 473] on input "Emergency Medicine" at bounding box center [153, 470] width 12 height 12
checkbox input "false"
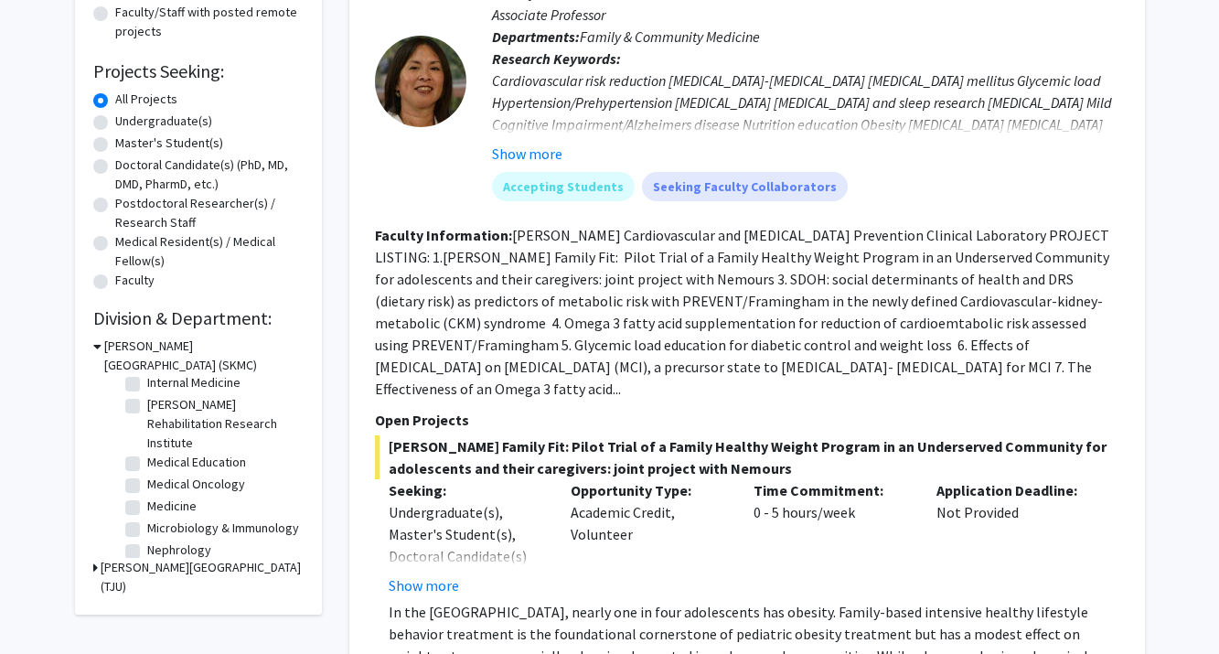
scroll to position [314, 0]
click at [147, 479] on label "Medical Oncology" at bounding box center [196, 478] width 98 height 19
click at [147, 479] on input "Medical Oncology" at bounding box center [153, 475] width 12 height 12
checkbox input "true"
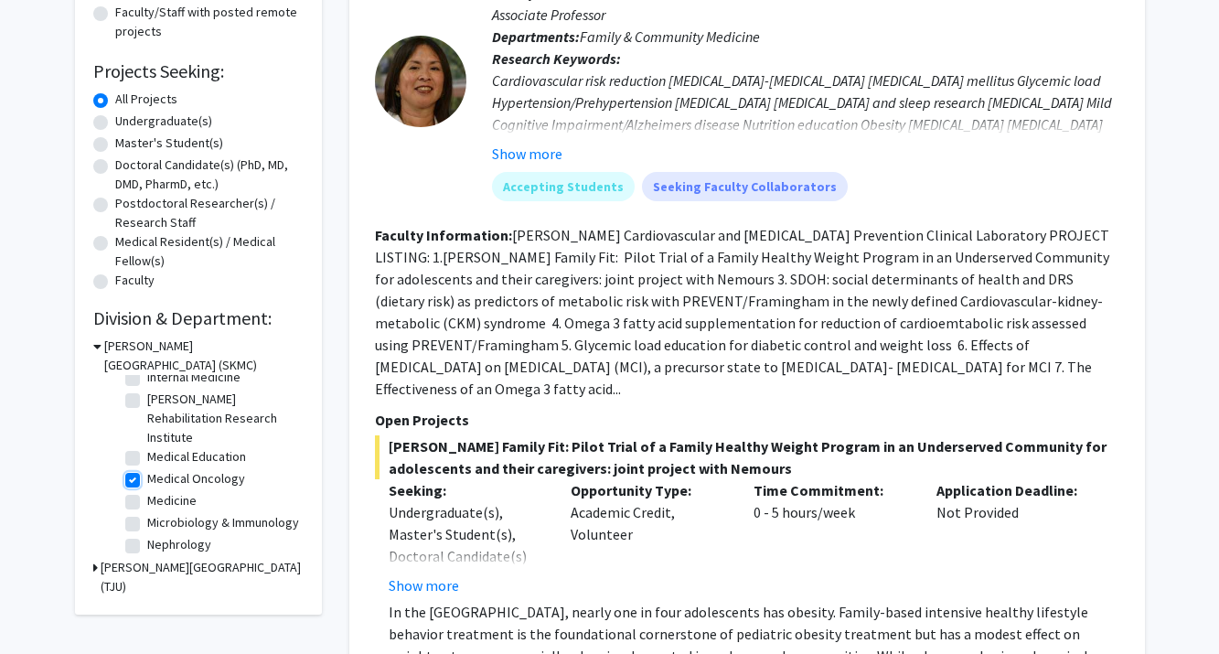
checkbox input "true"
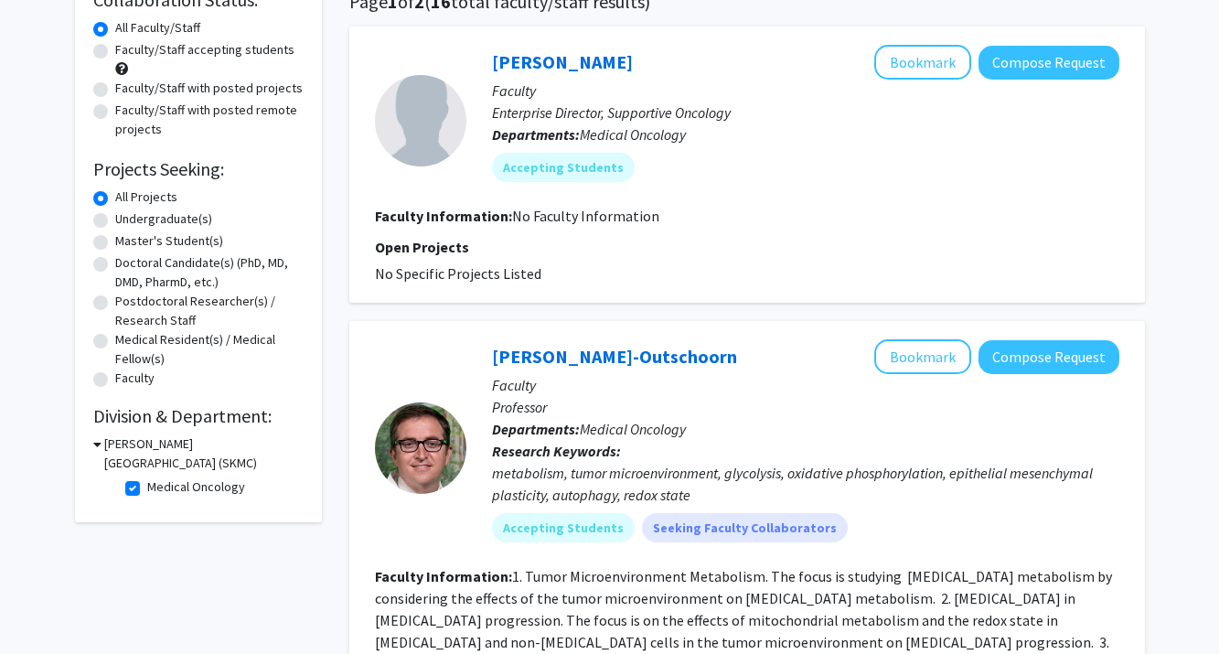
scroll to position [167, 0]
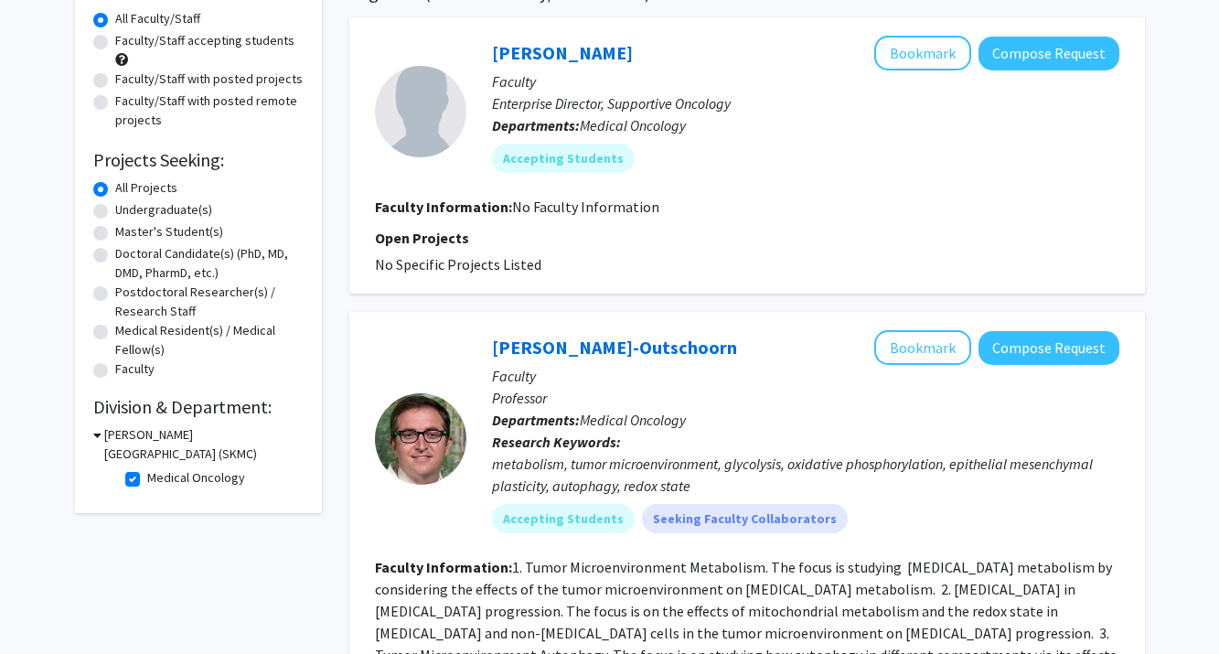
click at [147, 477] on label "Medical Oncology" at bounding box center [196, 477] width 98 height 19
click at [147, 477] on input "Medical Oncology" at bounding box center [153, 474] width 12 height 12
checkbox input "false"
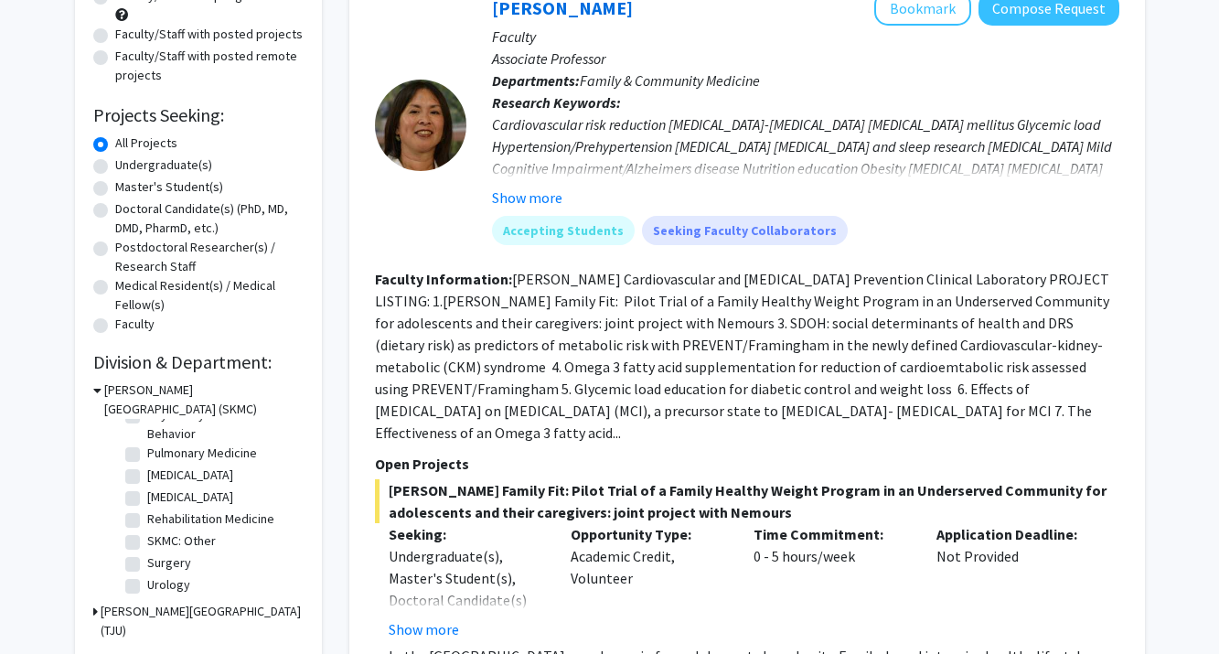
scroll to position [248, 0]
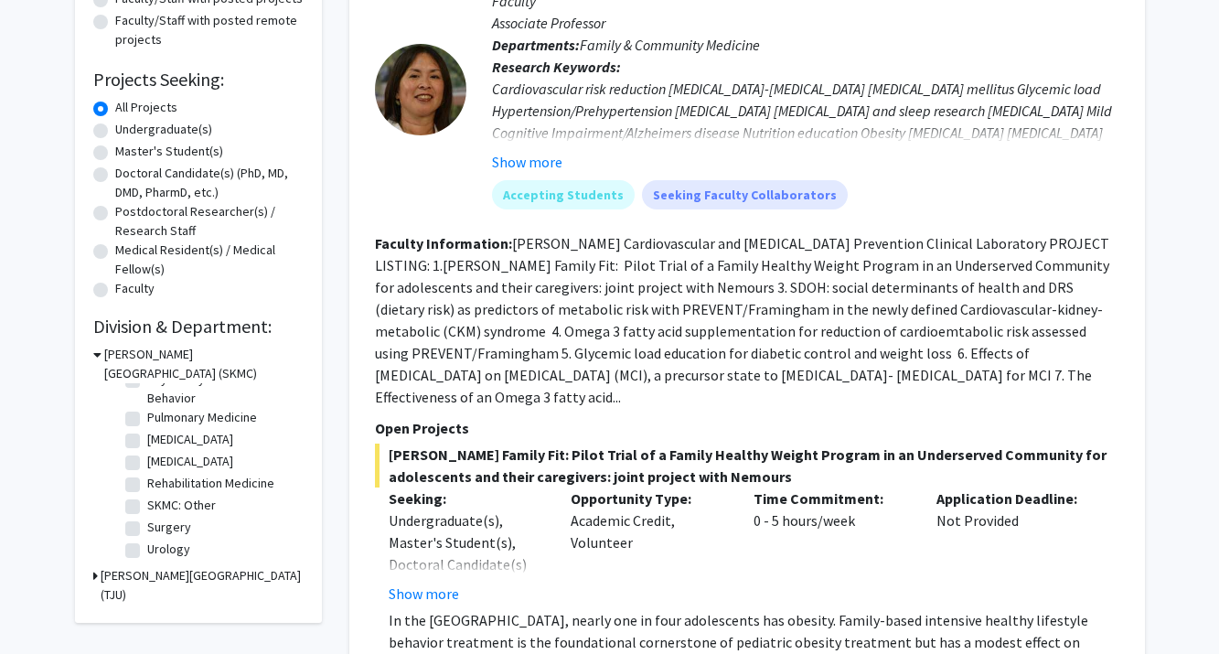
click at [147, 524] on label "Surgery" at bounding box center [169, 527] width 44 height 19
click at [147, 524] on input "Surgery" at bounding box center [153, 524] width 12 height 12
checkbox input "true"
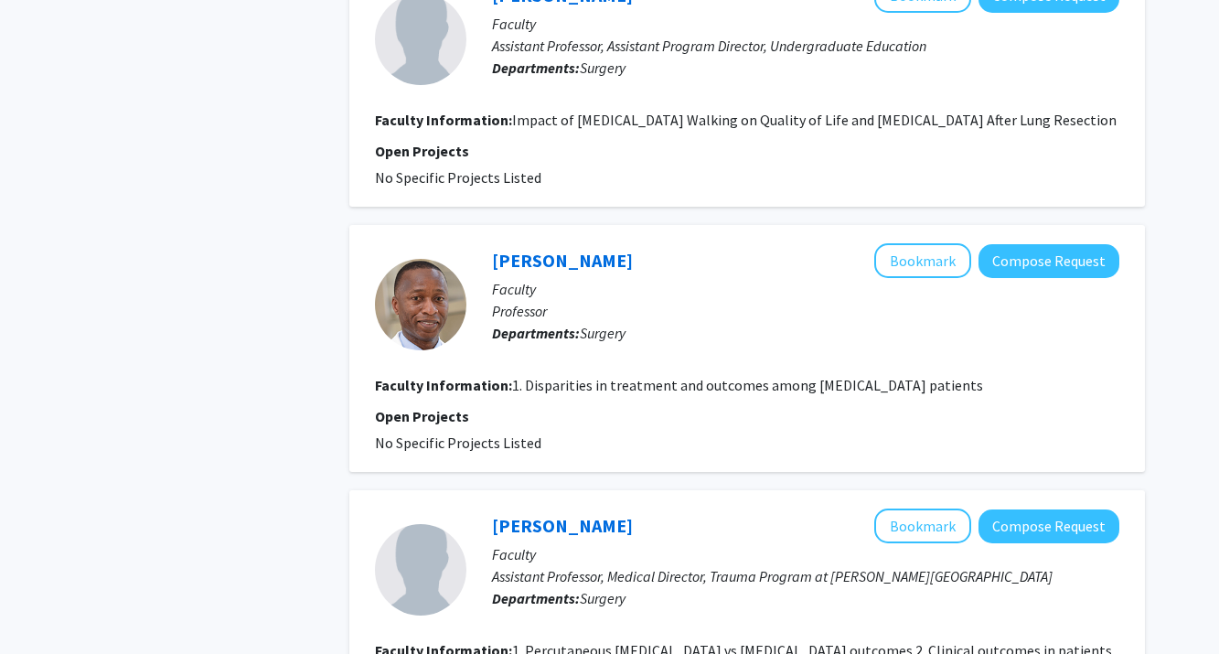
scroll to position [3245, 0]
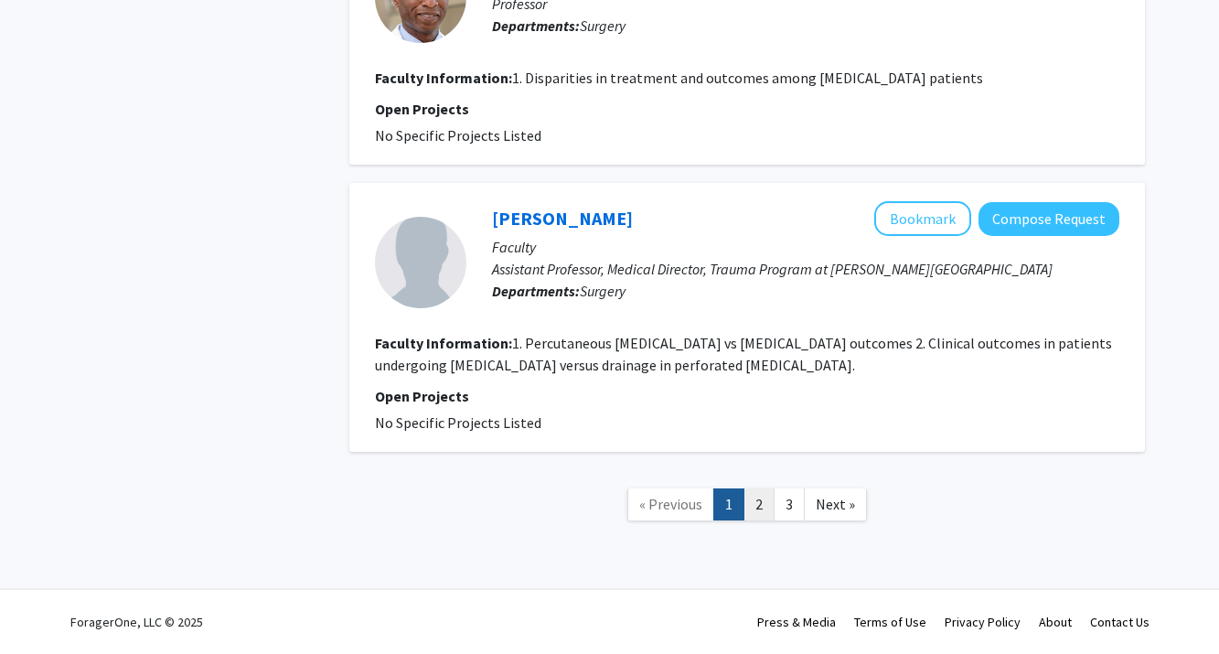
click at [765, 491] on link "2" at bounding box center [759, 504] width 31 height 32
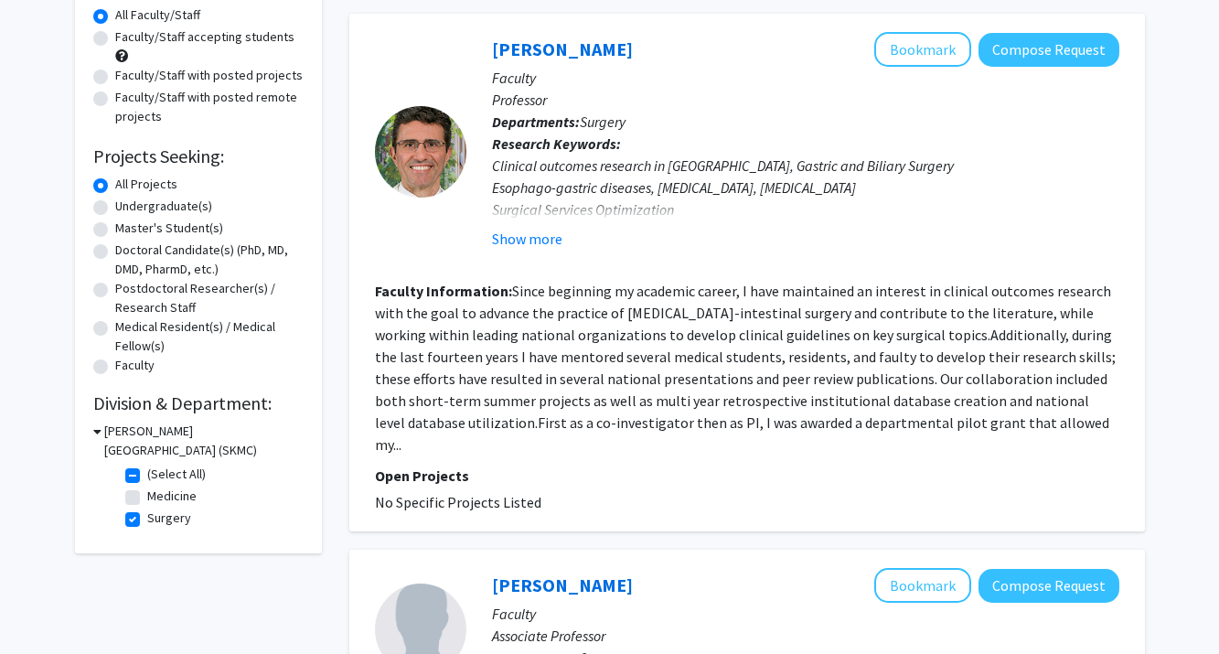
scroll to position [177, 0]
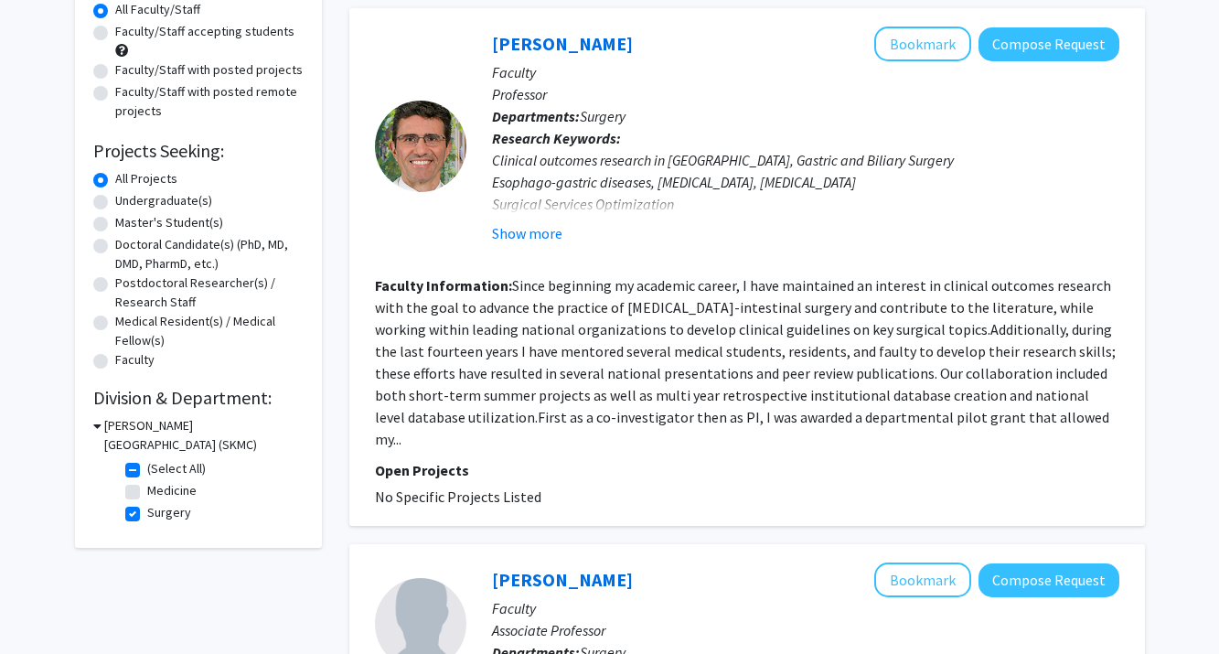
click at [147, 472] on label "(Select All)" at bounding box center [176, 468] width 59 height 19
click at [147, 471] on input "(Select All)" at bounding box center [153, 465] width 12 height 12
checkbox input "false"
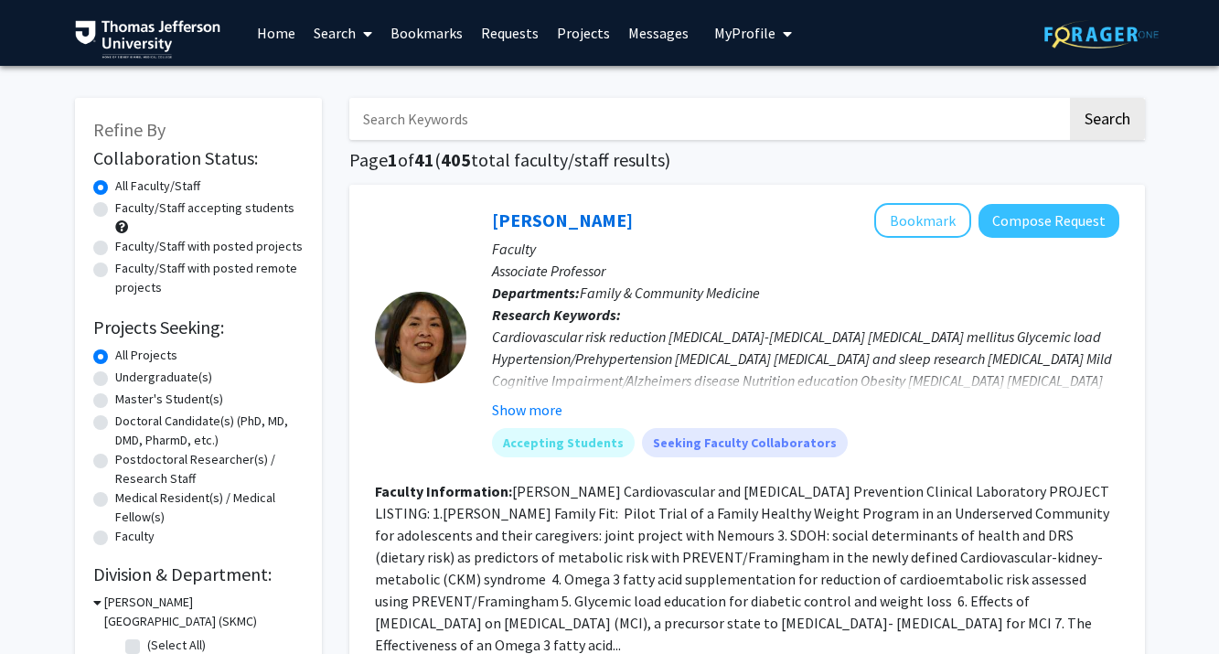
click at [134, 257] on div "Faculty/Staff with posted projects" at bounding box center [198, 248] width 210 height 22
click at [115, 248] on label "Faculty/Staff with posted projects" at bounding box center [209, 246] width 188 height 19
click at [115, 248] on input "Faculty/Staff with posted projects" at bounding box center [121, 243] width 12 height 12
radio input "true"
click at [1039, 225] on button "Compose Request" at bounding box center [1049, 221] width 141 height 34
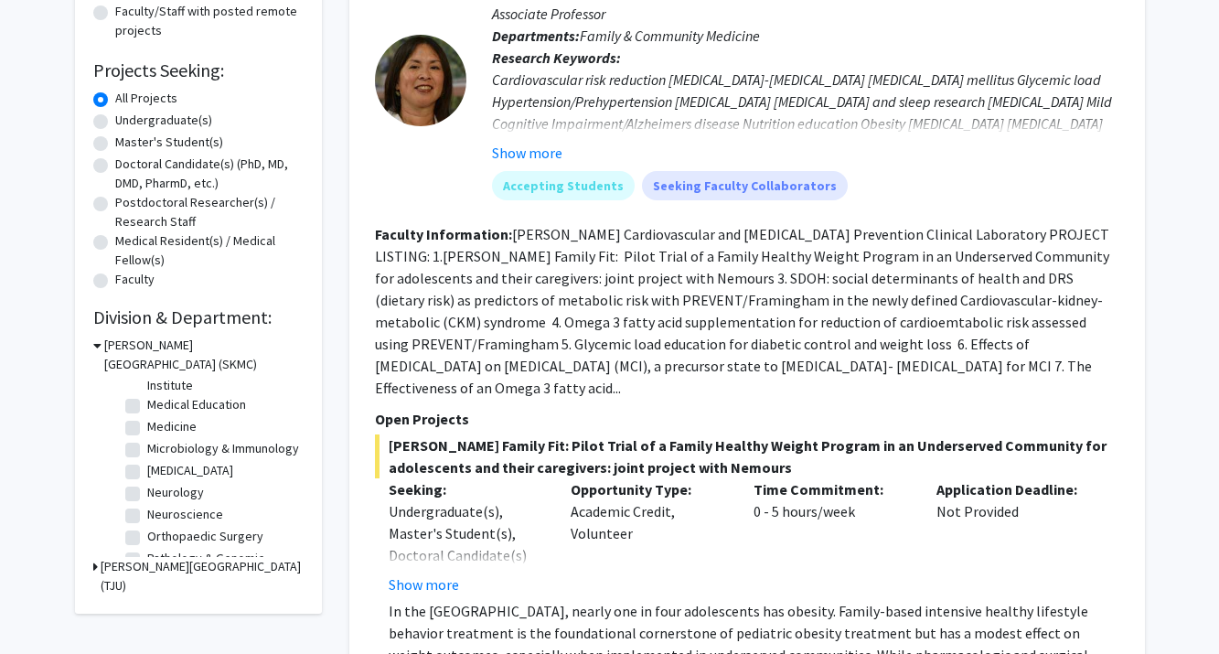
scroll to position [186, 0]
click at [152, 487] on label "Neurology" at bounding box center [175, 490] width 57 height 19
click at [152, 487] on input "Neurology" at bounding box center [153, 487] width 12 height 12
checkbox input "true"
